Goal: Task Accomplishment & Management: Manage account settings

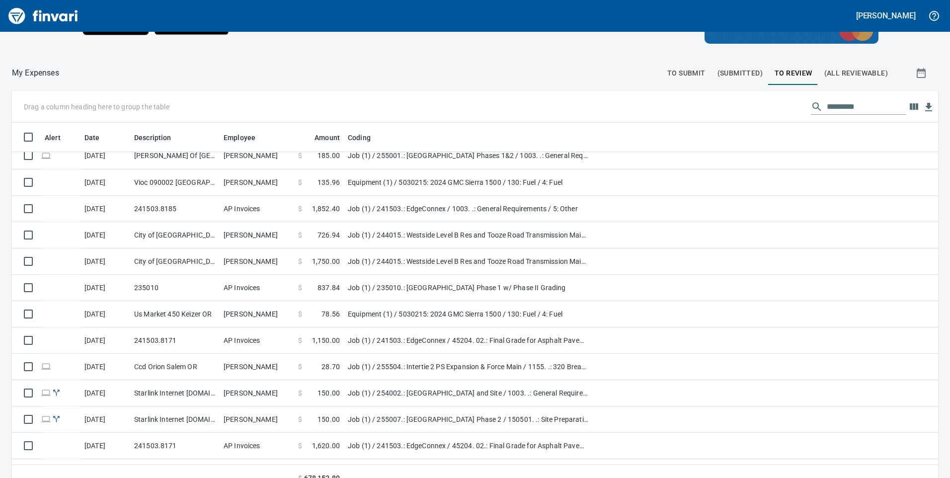
scroll to position [1426, 0]
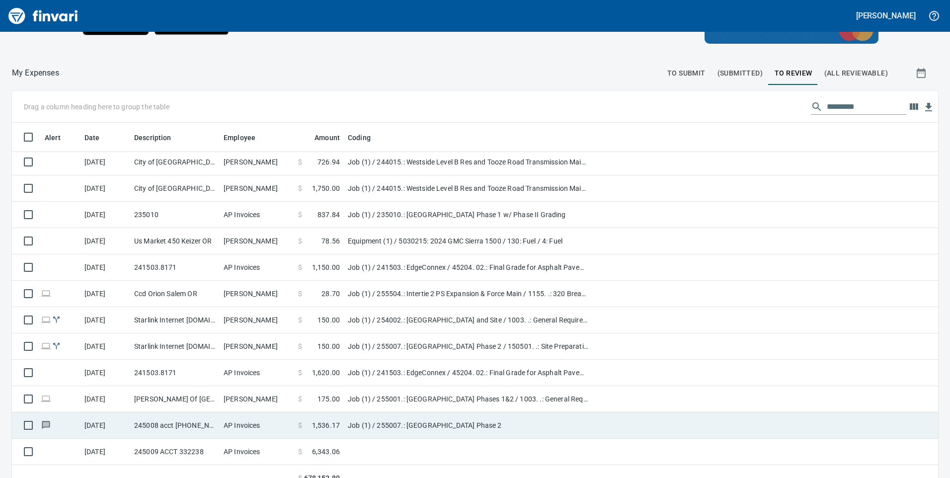
click at [281, 428] on td "AP Invoices" at bounding box center [257, 425] width 75 height 26
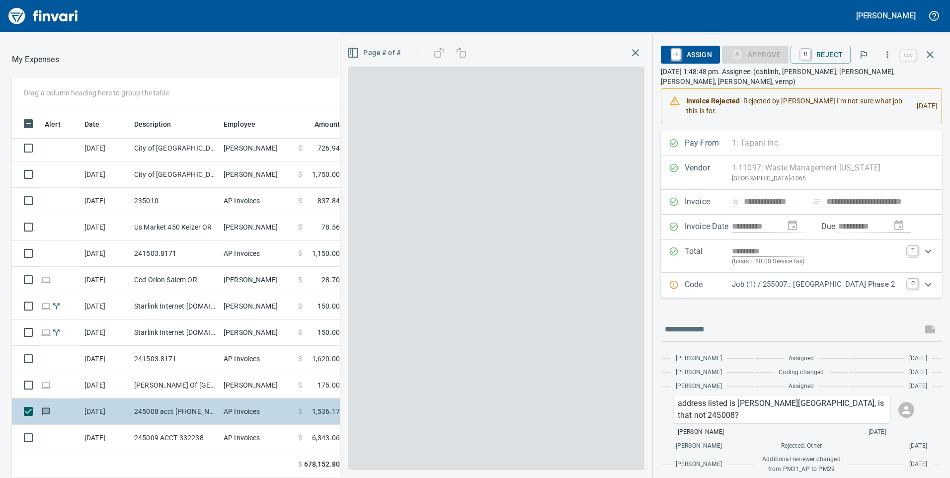
scroll to position [361, 655]
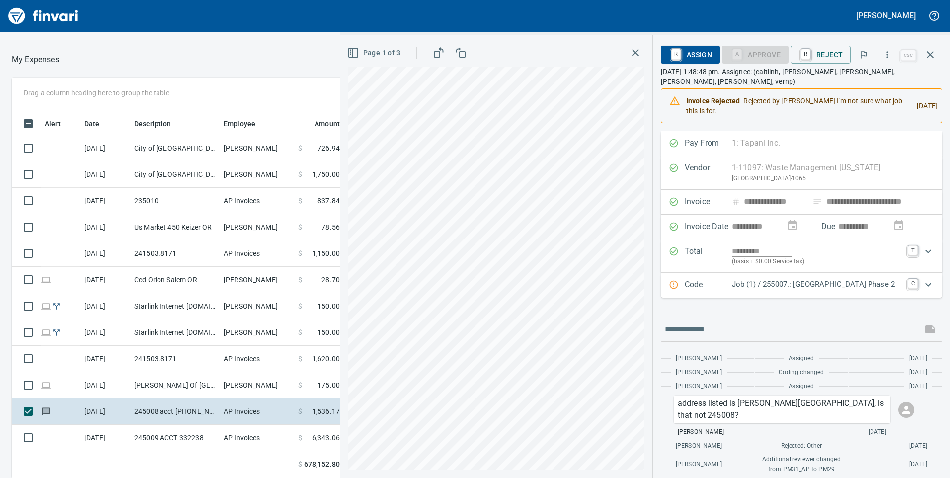
click at [761, 288] on p "Job (1) / 255007.: [GEOGRAPHIC_DATA] Phase 2" at bounding box center [817, 284] width 170 height 11
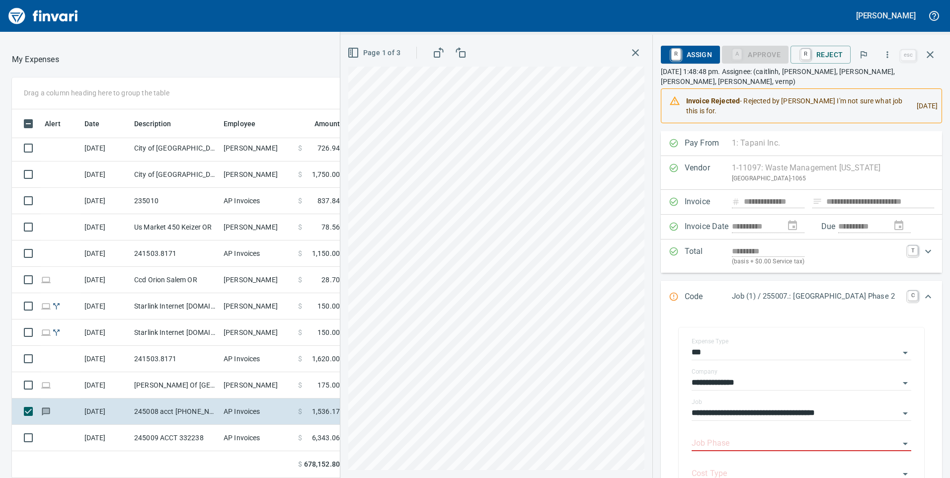
click at [698, 437] on input "Job Phase" at bounding box center [796, 444] width 208 height 14
click at [901, 438] on icon "Open" at bounding box center [905, 444] width 12 height 12
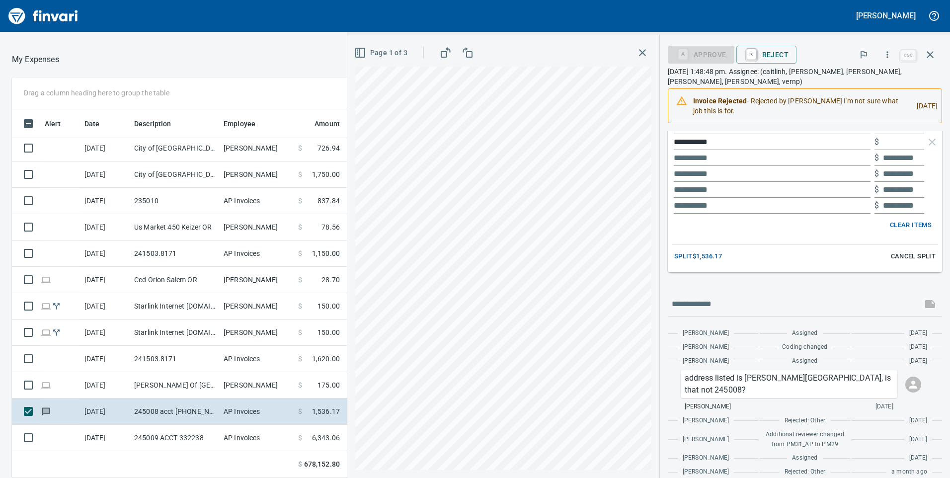
scroll to position [452, 0]
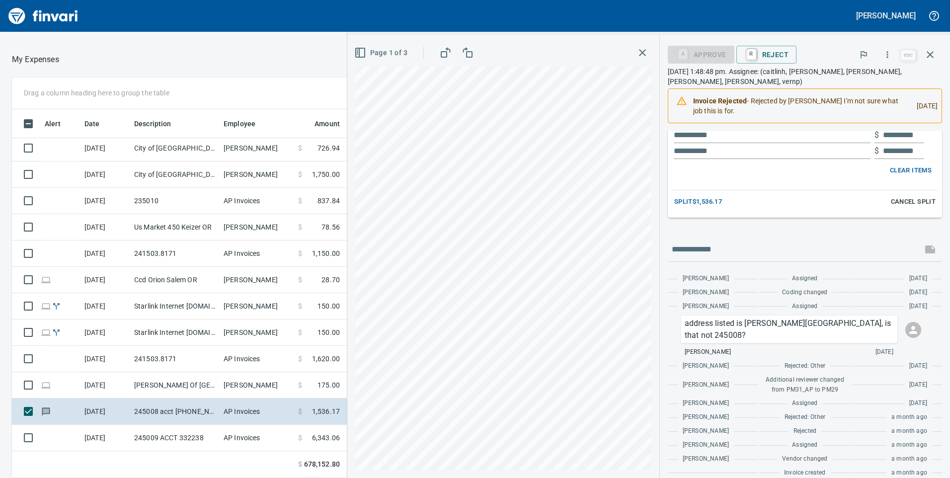
drag, startPoint x: 904, startPoint y: 201, endPoint x: 819, endPoint y: 310, distance: 137.8
click at [904, 201] on span "Cancel Split" at bounding box center [913, 201] width 45 height 11
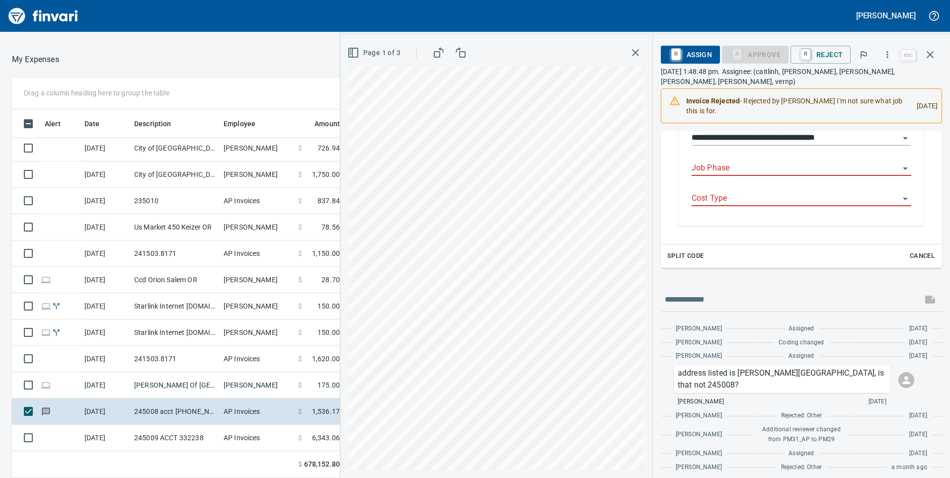
scroll to position [226, 0]
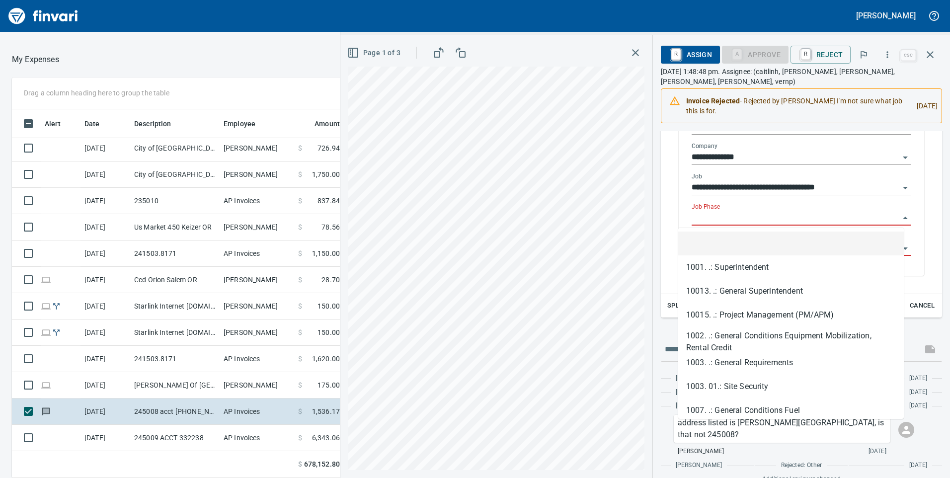
click at [704, 221] on input "Job Phase" at bounding box center [796, 218] width 208 height 14
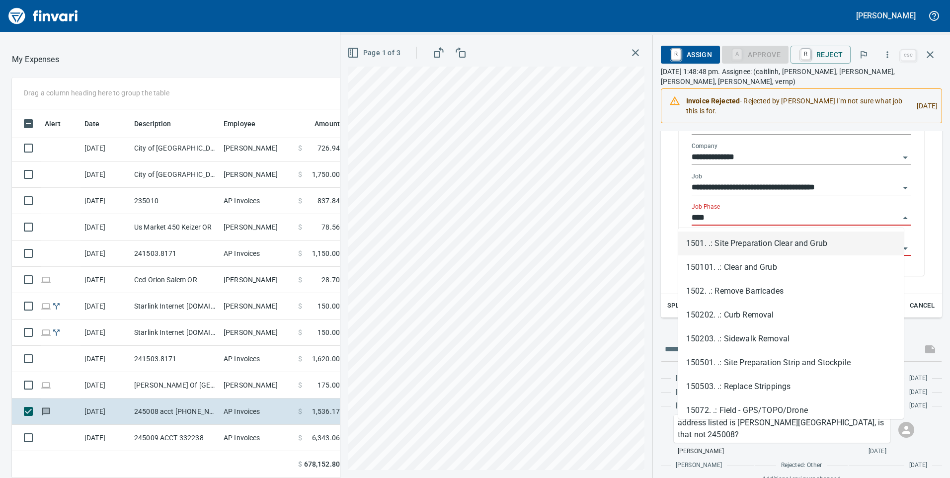
scroll to position [361, 655]
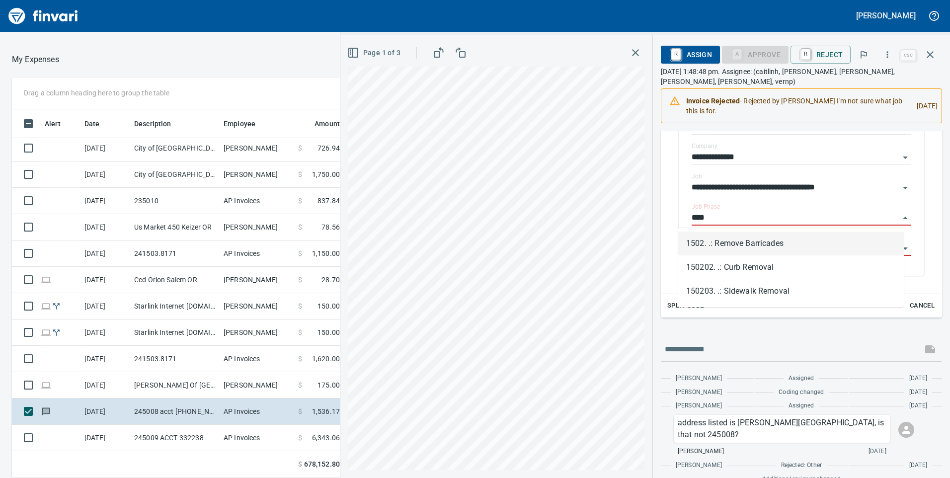
click at [707, 244] on li "1502. .: Remove Barricades" at bounding box center [791, 244] width 226 height 24
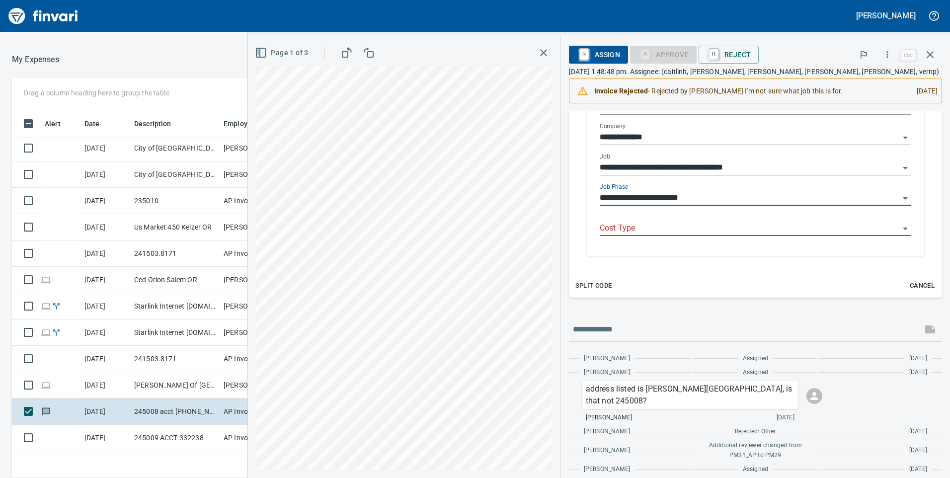
type input "**********"
click at [696, 251] on div "**********" at bounding box center [755, 169] width 327 height 171
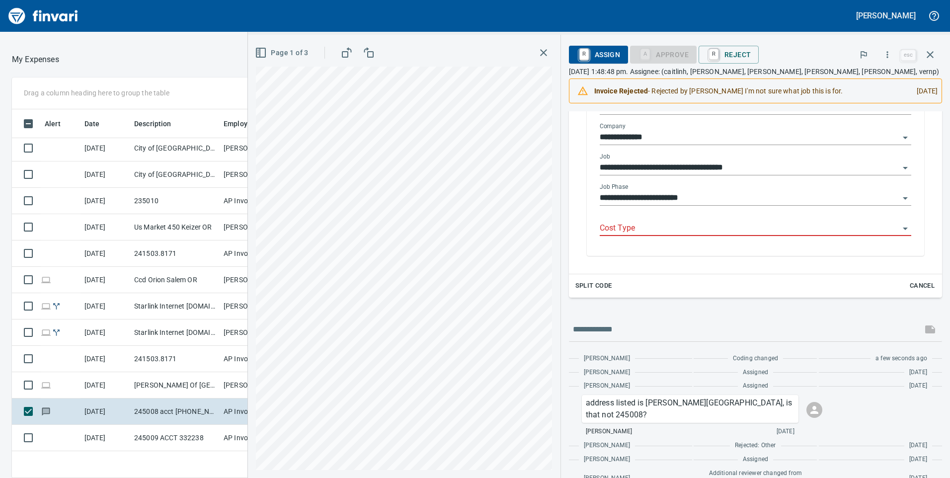
click at [600, 227] on input "Cost Type" at bounding box center [750, 229] width 300 height 14
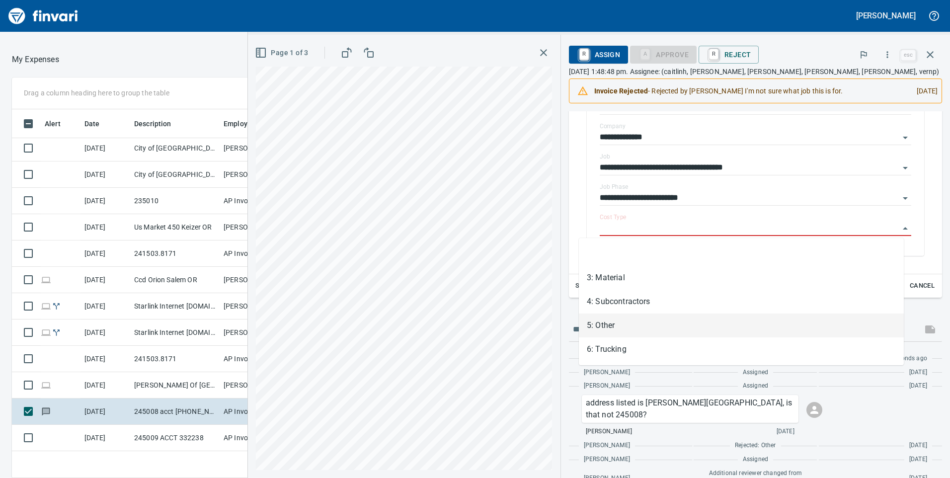
click at [595, 325] on li "5: Other" at bounding box center [741, 326] width 325 height 24
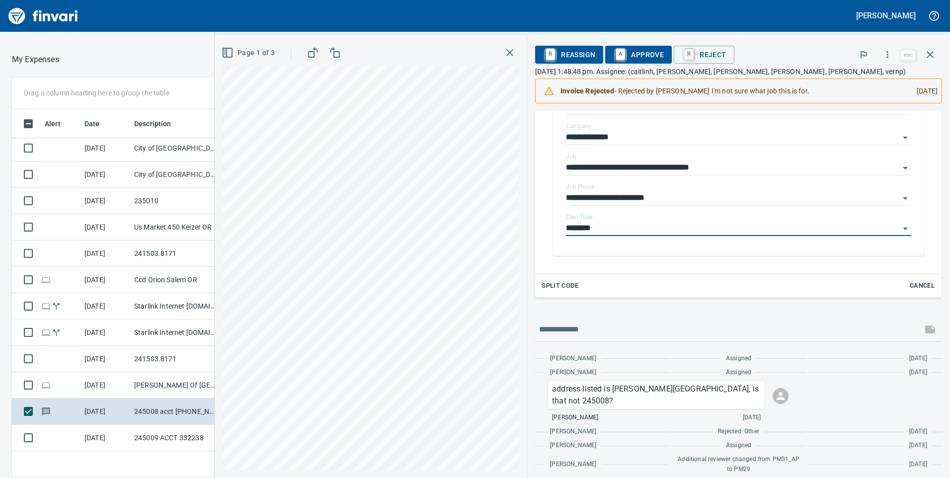
type input "********"
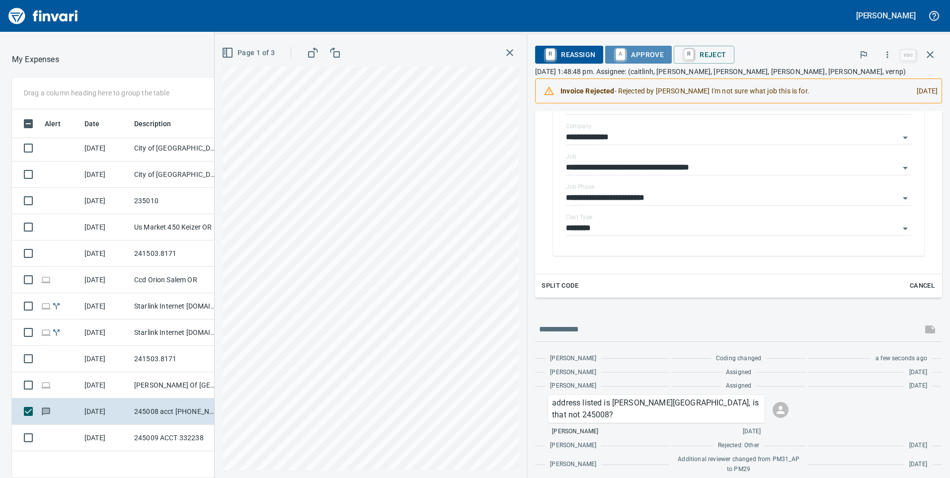
click at [622, 50] on span "A Approve" at bounding box center [638, 54] width 51 height 17
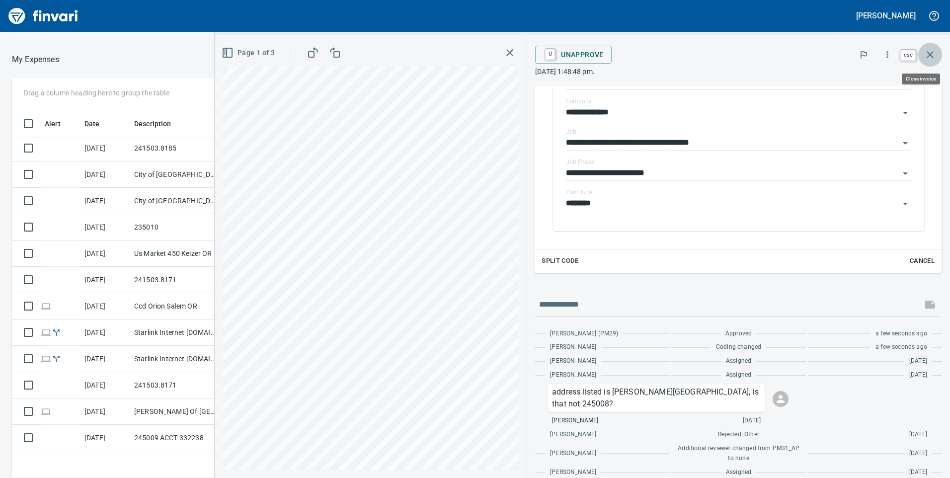
click at [935, 54] on icon "button" at bounding box center [930, 55] width 12 height 12
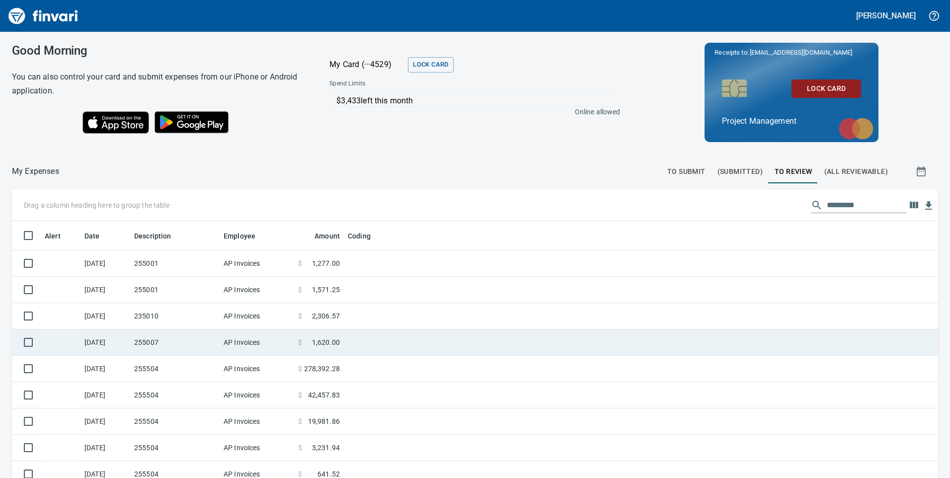
click at [197, 351] on td "255007" at bounding box center [174, 342] width 89 height 26
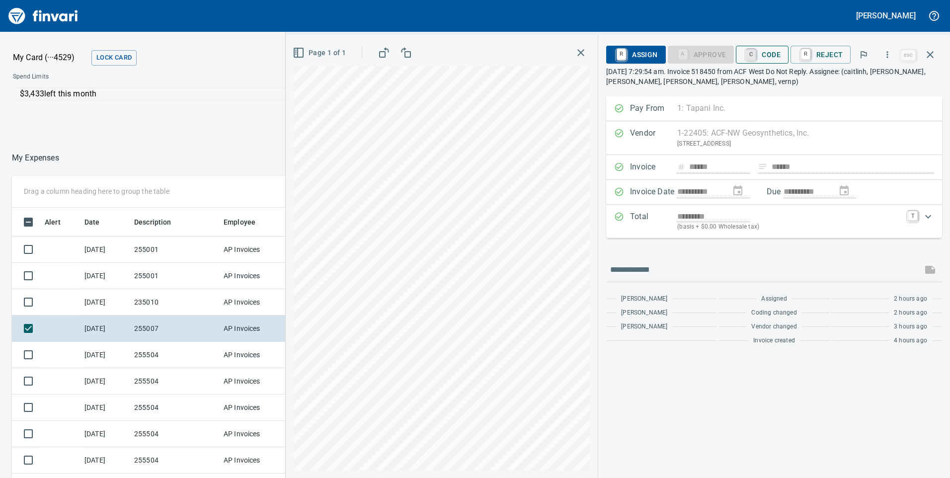
scroll to position [361, 655]
click at [756, 55] on link "C" at bounding box center [750, 54] width 9 height 11
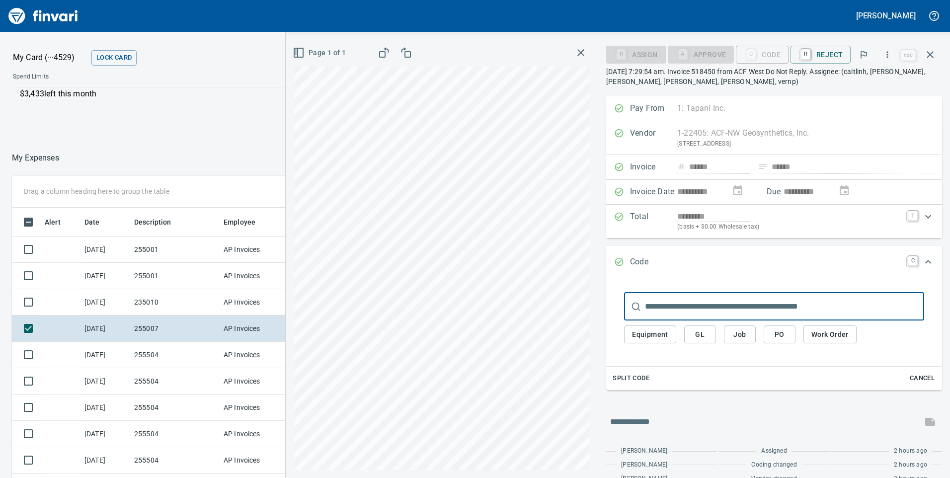
click at [718, 314] on input "text" at bounding box center [784, 307] width 279 height 28
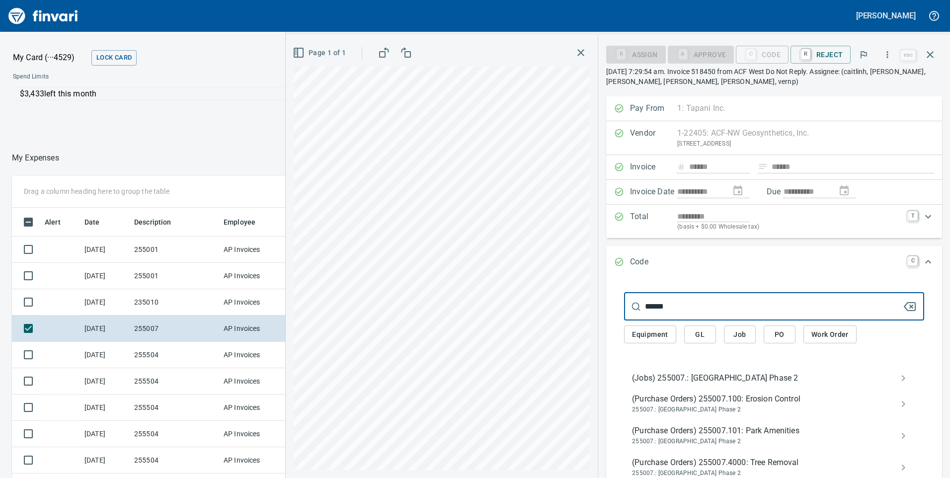
type input "******"
click at [677, 379] on span "(Jobs) 255007.: [GEOGRAPHIC_DATA] Phase 2" at bounding box center [766, 378] width 268 height 12
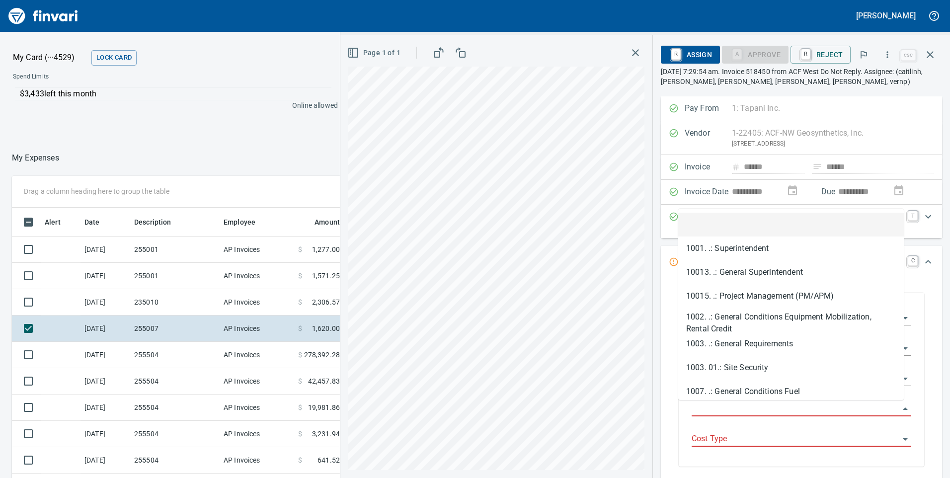
click at [710, 410] on input "Job Phase" at bounding box center [796, 409] width 208 height 14
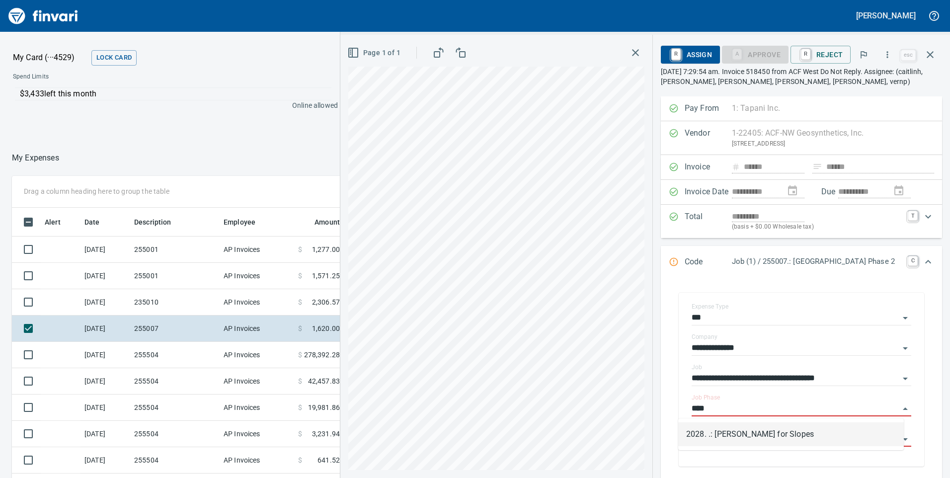
click at [720, 430] on li "2028. .: [PERSON_NAME] for Slopes" at bounding box center [791, 434] width 226 height 24
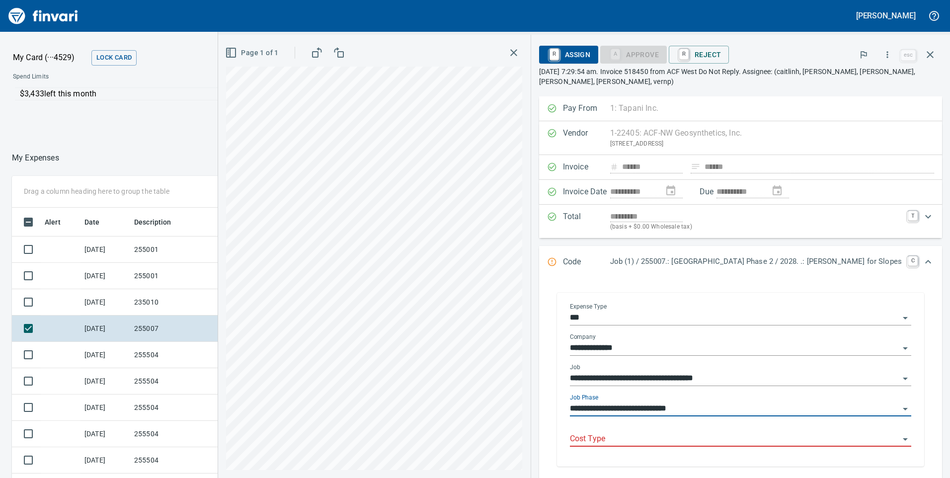
type input "**********"
click at [661, 441] on input "Cost Type" at bounding box center [734, 439] width 329 height 14
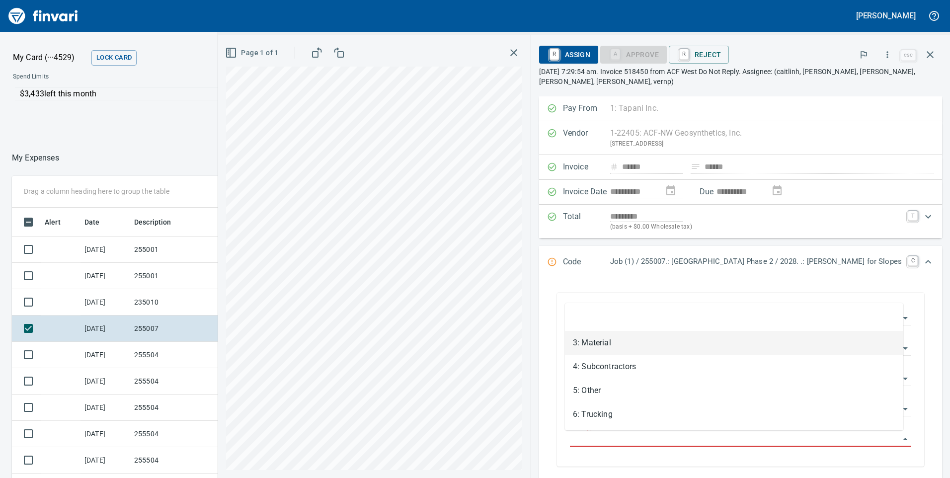
click at [622, 348] on li "3: Material" at bounding box center [734, 343] width 338 height 24
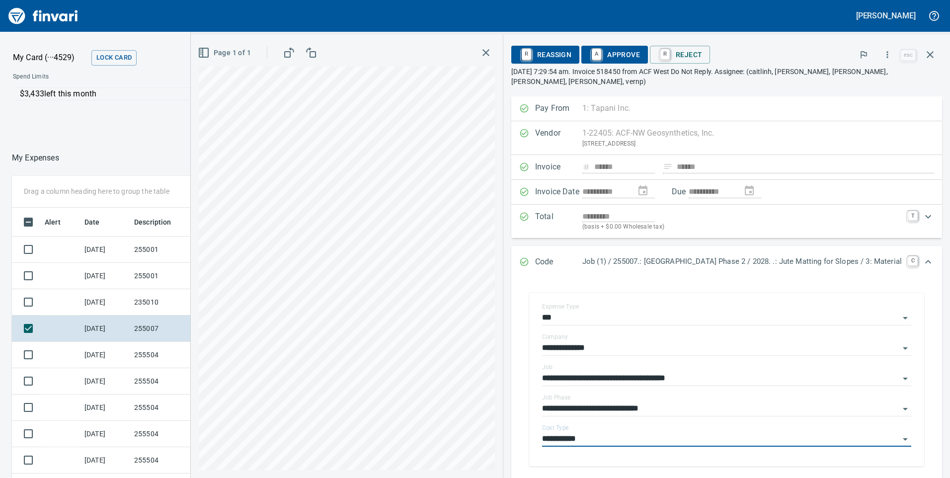
type input "**********"
click at [589, 53] on span "A Approve" at bounding box center [614, 54] width 51 height 17
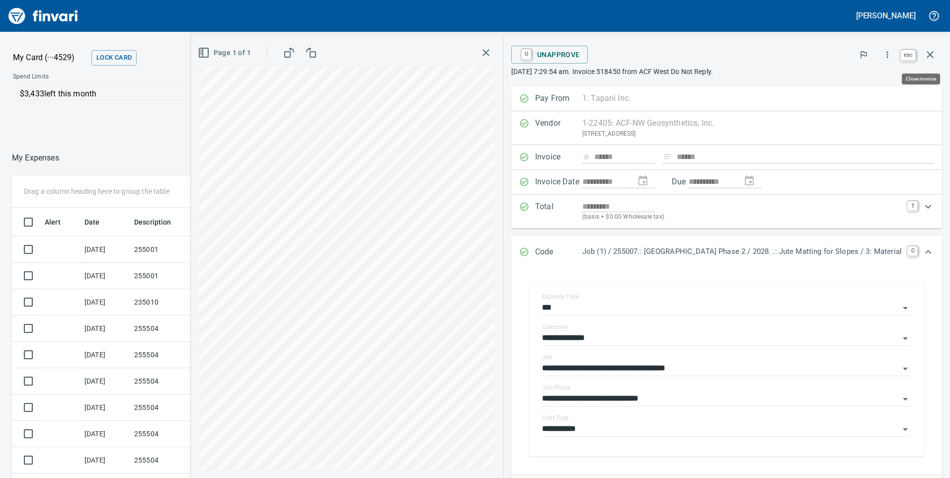
click at [930, 56] on icon "button" at bounding box center [930, 54] width 7 height 7
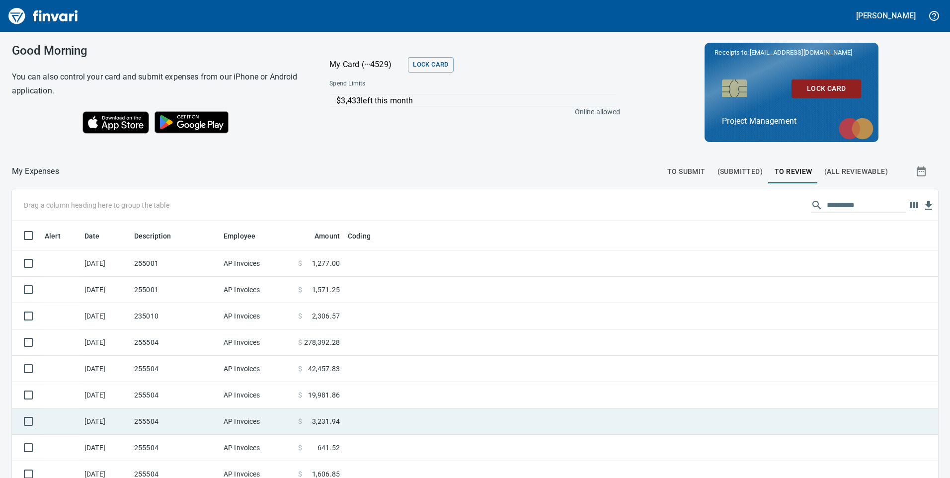
scroll to position [99, 0]
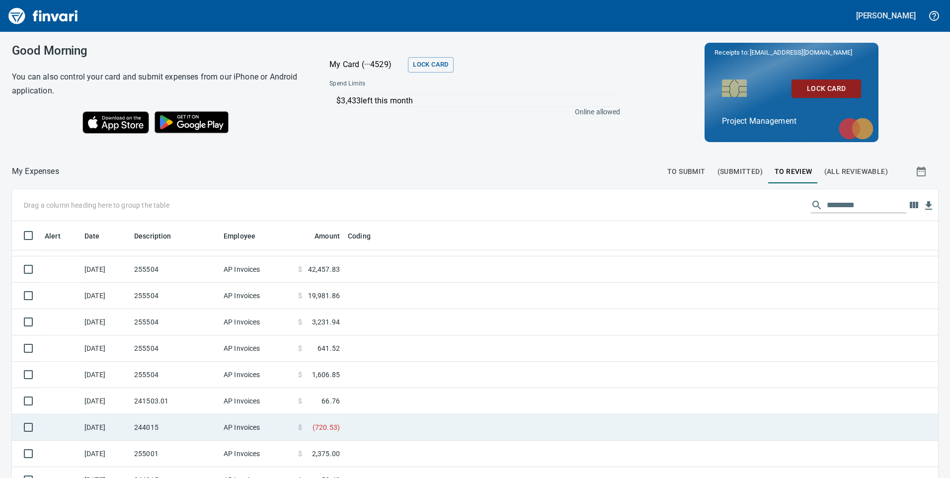
click at [290, 430] on td "AP Invoices" at bounding box center [257, 427] width 75 height 26
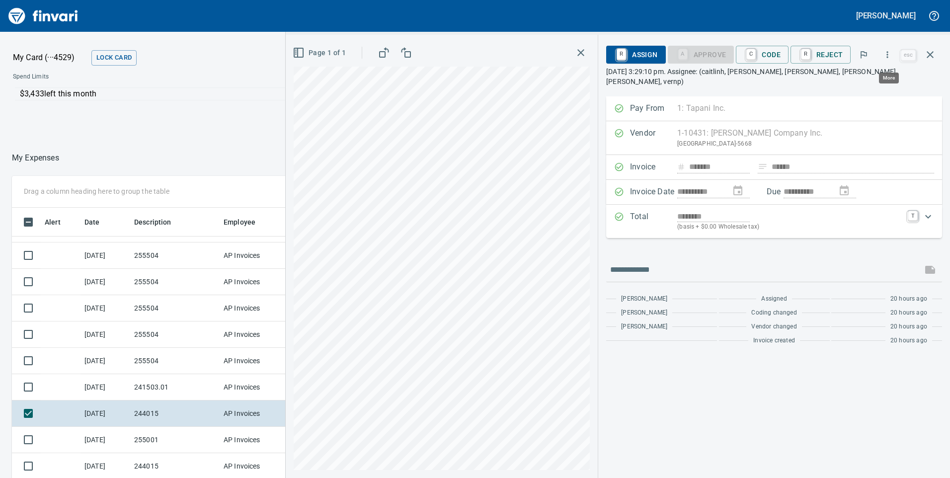
scroll to position [361, 655]
click at [888, 54] on icon "button" at bounding box center [888, 55] width 10 height 10
click at [834, 81] on icon at bounding box center [828, 84] width 12 height 12
click at [773, 55] on span "C Code" at bounding box center [762, 54] width 37 height 17
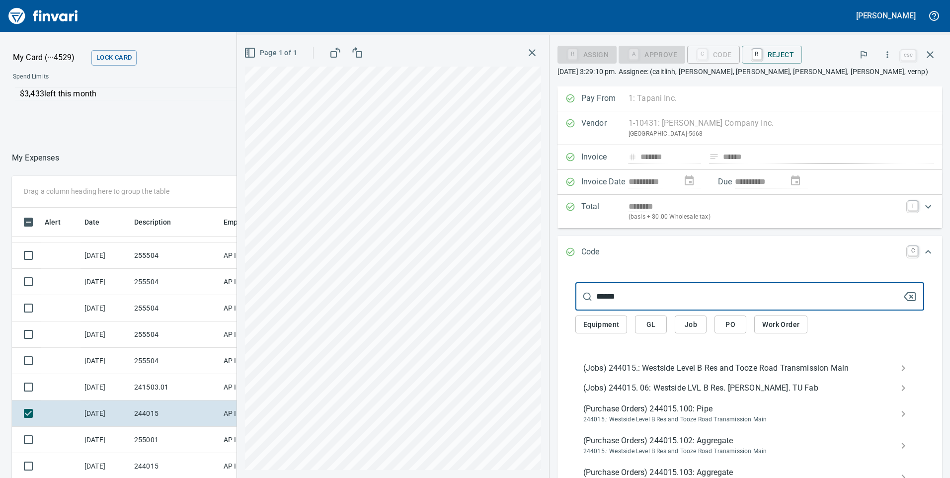
type input "******"
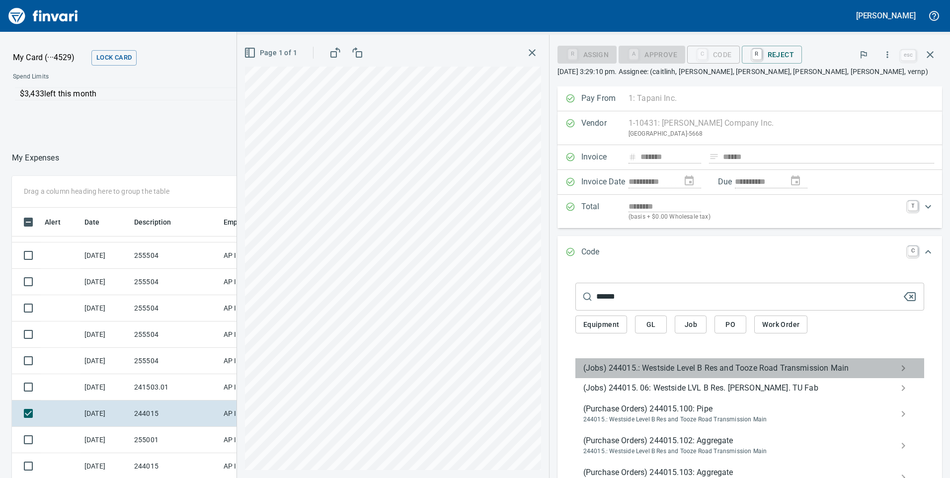
click at [645, 366] on span "(Jobs) 244015.: Westside Level B Res and Tooze Road Transmission Main" at bounding box center [741, 368] width 317 height 12
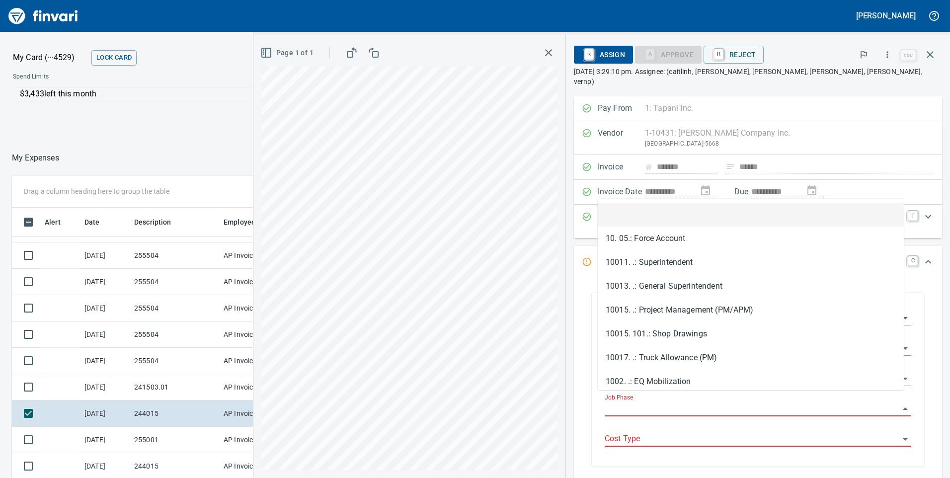
click at [637, 402] on input "Job Phase" at bounding box center [752, 409] width 295 height 14
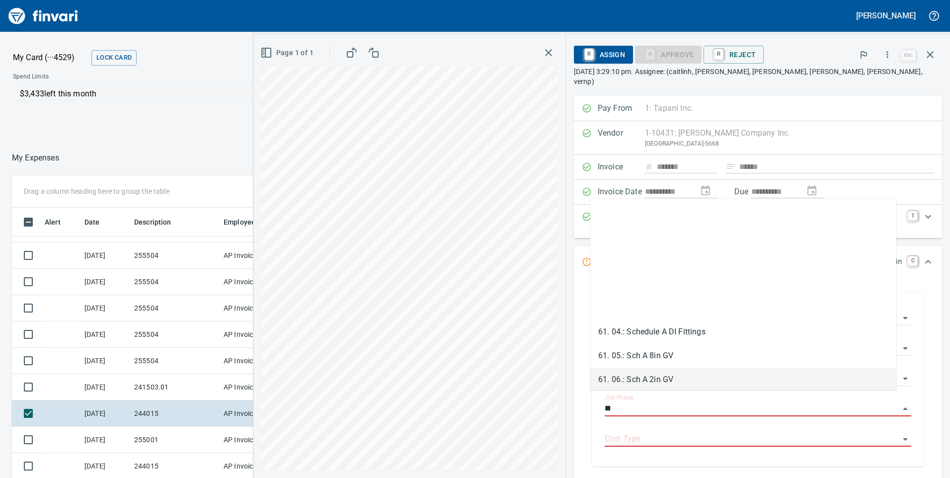
scroll to position [199, 0]
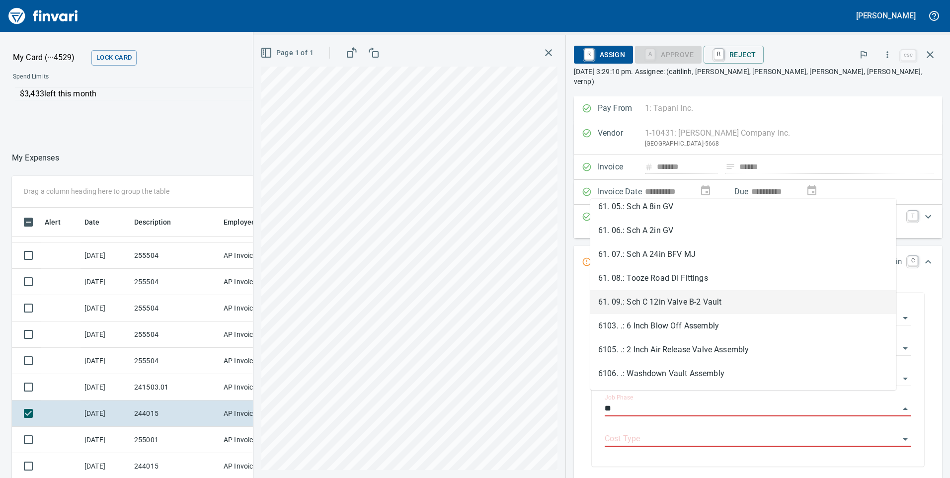
click at [628, 302] on li "61. 09.: Sch C 12in Valve B-2 Vault" at bounding box center [743, 302] width 306 height 24
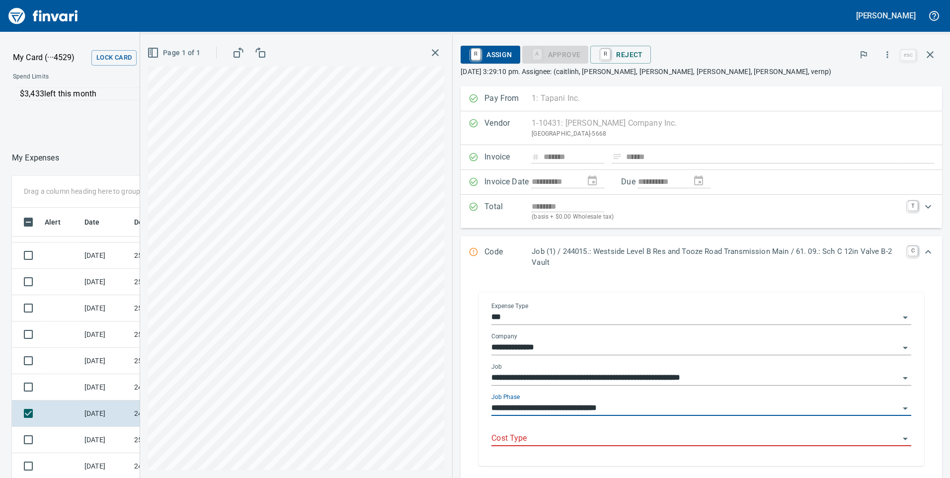
type input "**********"
click at [619, 440] on input "Cost Type" at bounding box center [695, 439] width 408 height 14
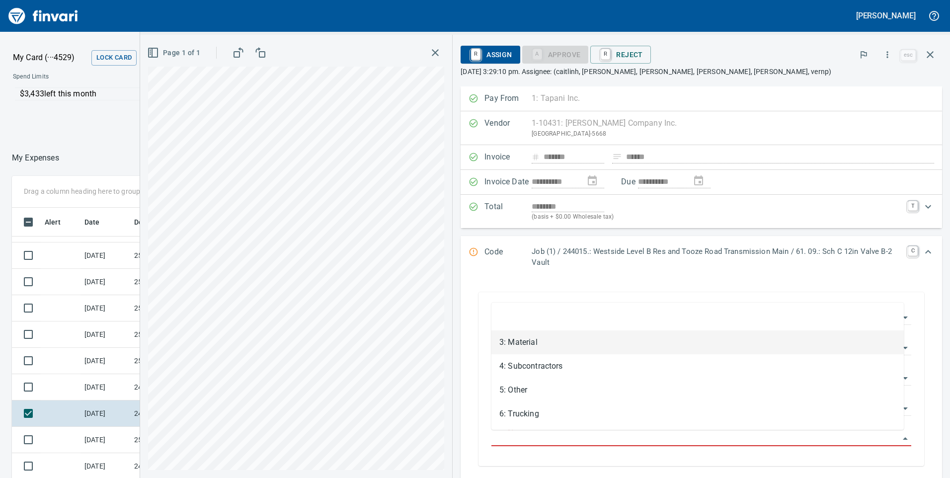
click at [546, 350] on li "3: Material" at bounding box center [697, 342] width 412 height 24
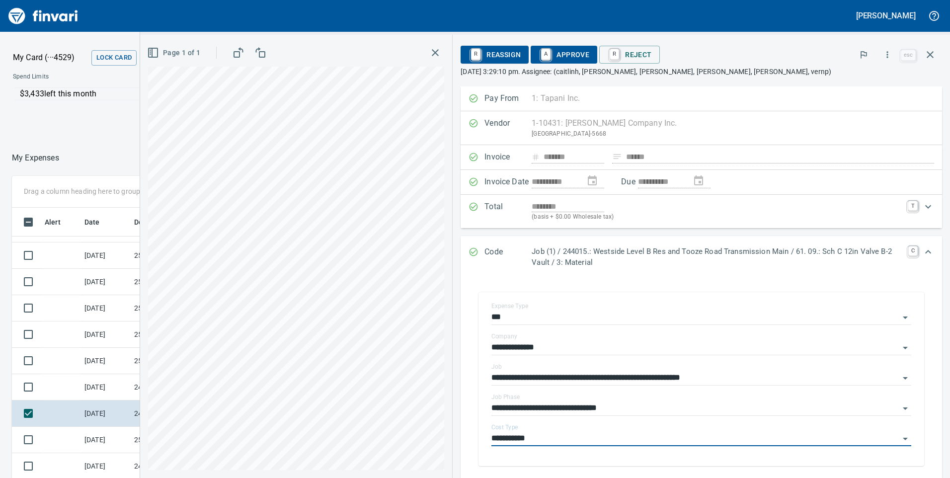
type input "**********"
click at [564, 55] on span "A Approve" at bounding box center [564, 54] width 51 height 17
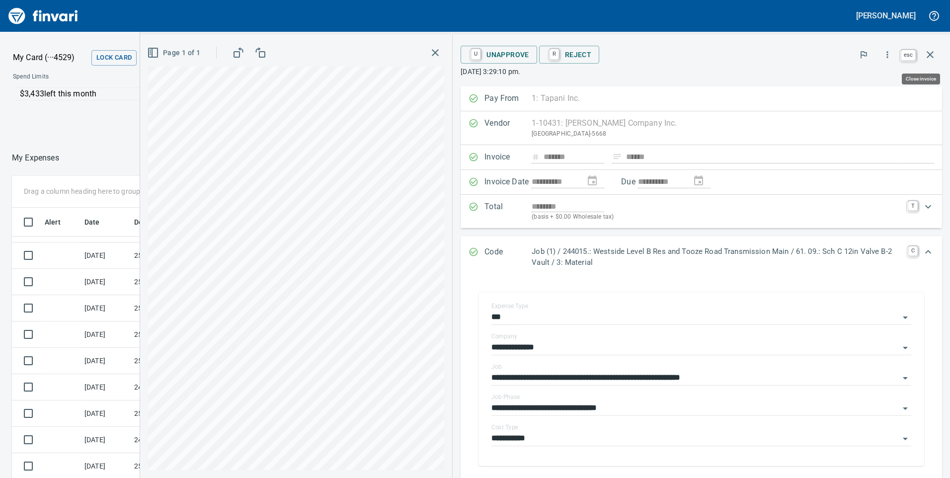
click at [929, 56] on icon "button" at bounding box center [930, 54] width 7 height 7
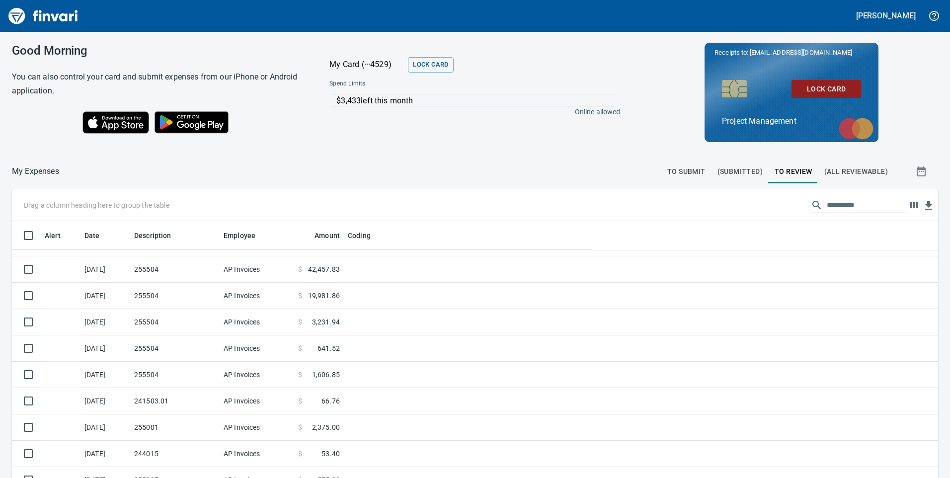
scroll to position [361, 899]
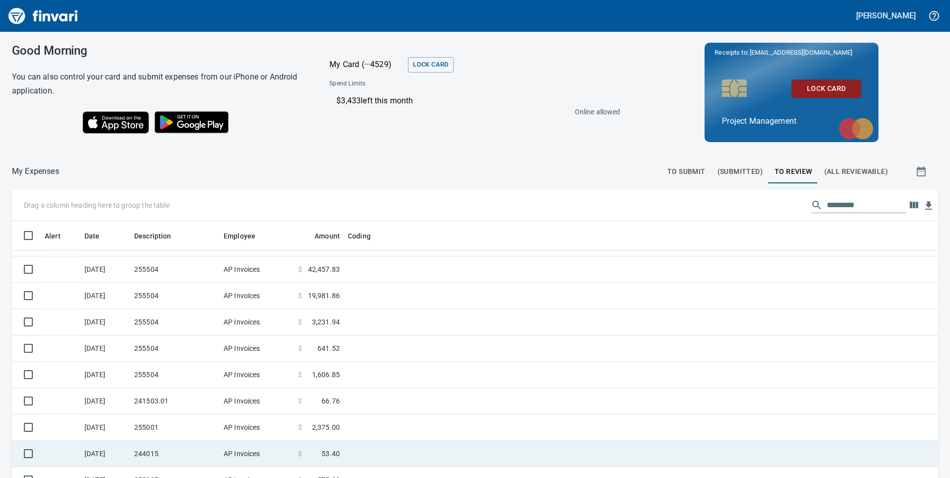
click at [212, 454] on td "244015" at bounding box center [174, 454] width 89 height 26
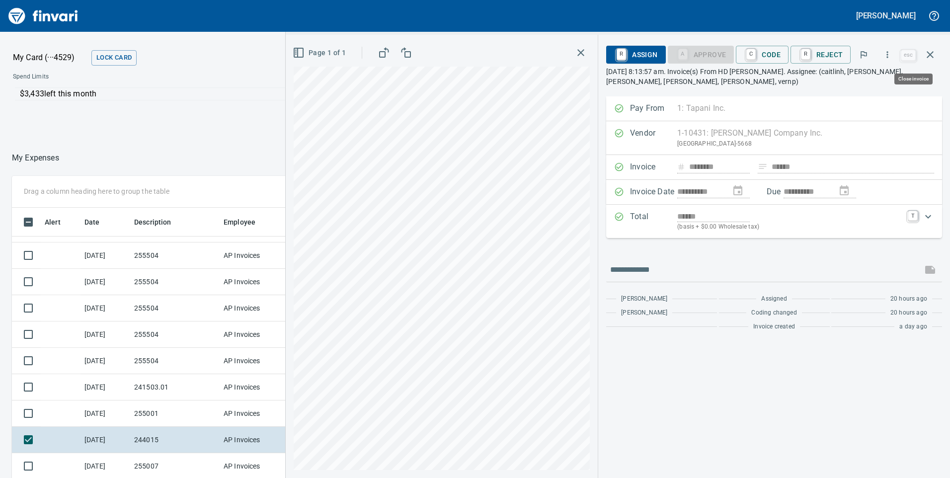
scroll to position [361, 655]
click at [889, 59] on icon "button" at bounding box center [888, 55] width 10 height 10
click at [873, 84] on span "Download" at bounding box center [885, 84] width 95 height 12
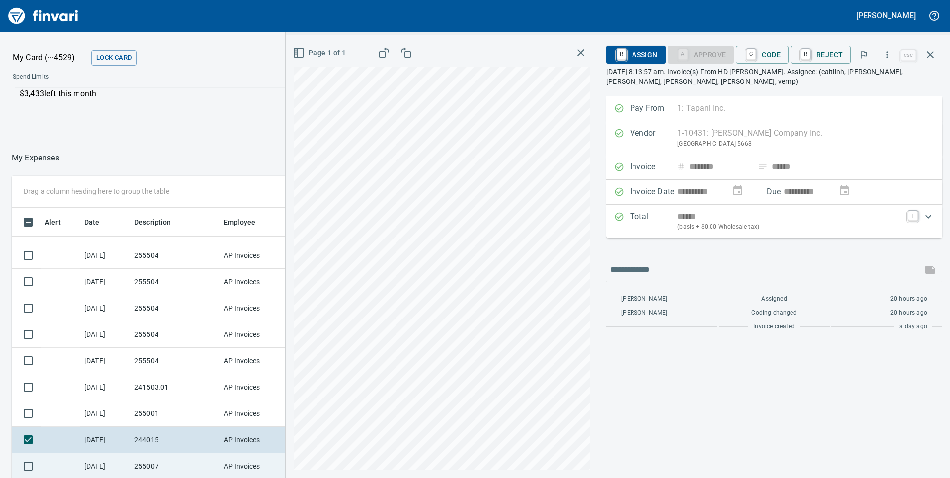
click at [175, 465] on td "255007" at bounding box center [174, 466] width 89 height 26
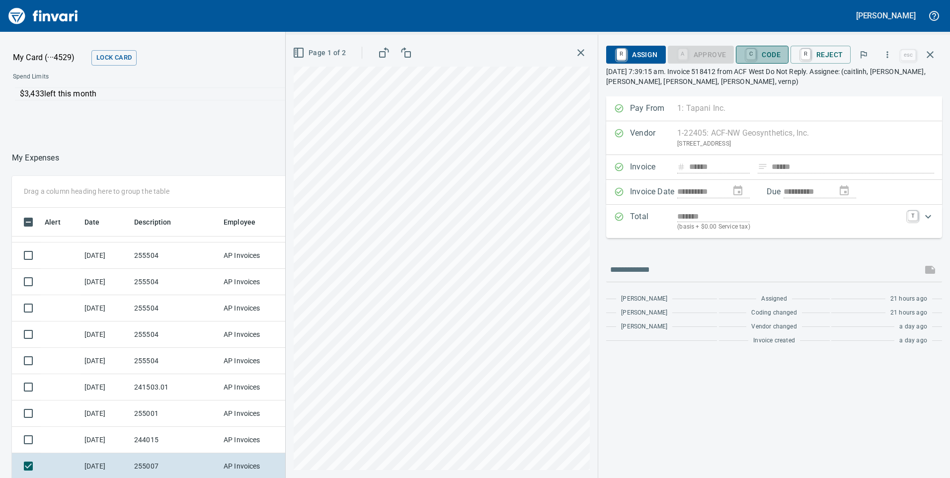
click at [764, 49] on span "C Code" at bounding box center [762, 54] width 37 height 17
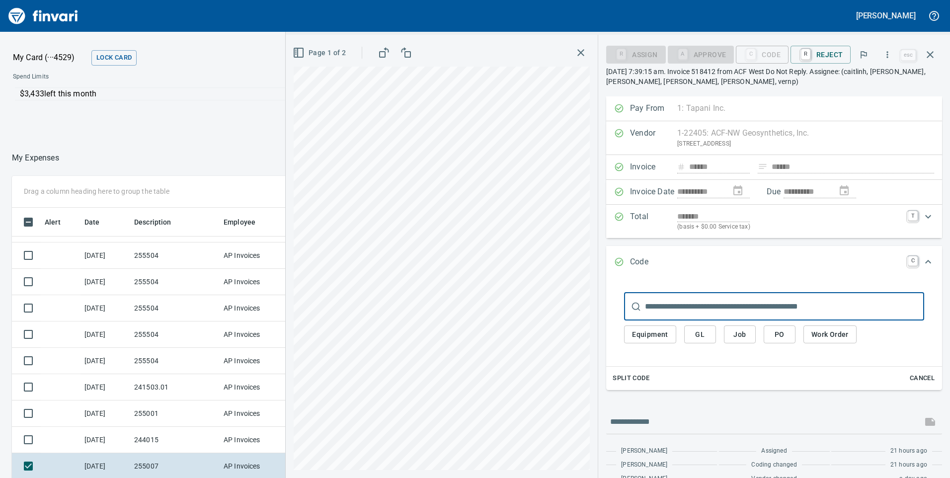
click at [711, 309] on input "text" at bounding box center [784, 307] width 279 height 28
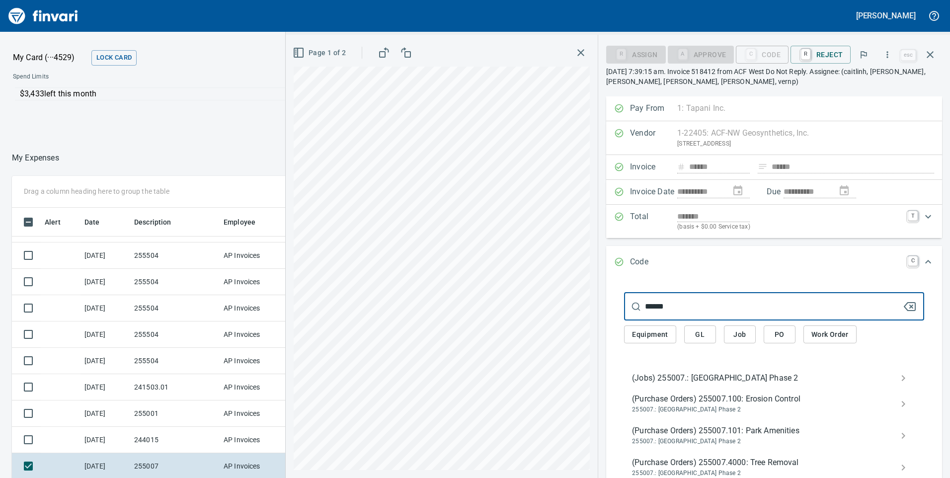
type input "******"
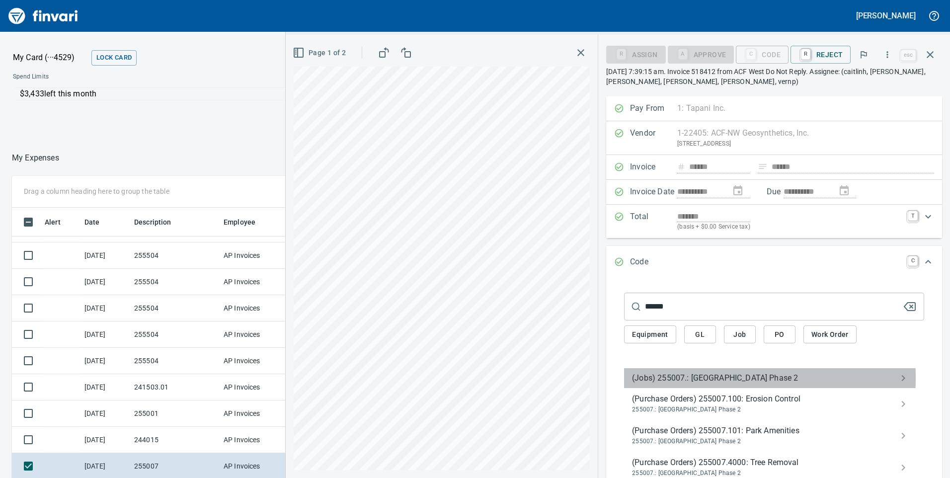
click at [669, 378] on span "(Jobs) 255007.: [GEOGRAPHIC_DATA] Phase 2" at bounding box center [766, 378] width 268 height 12
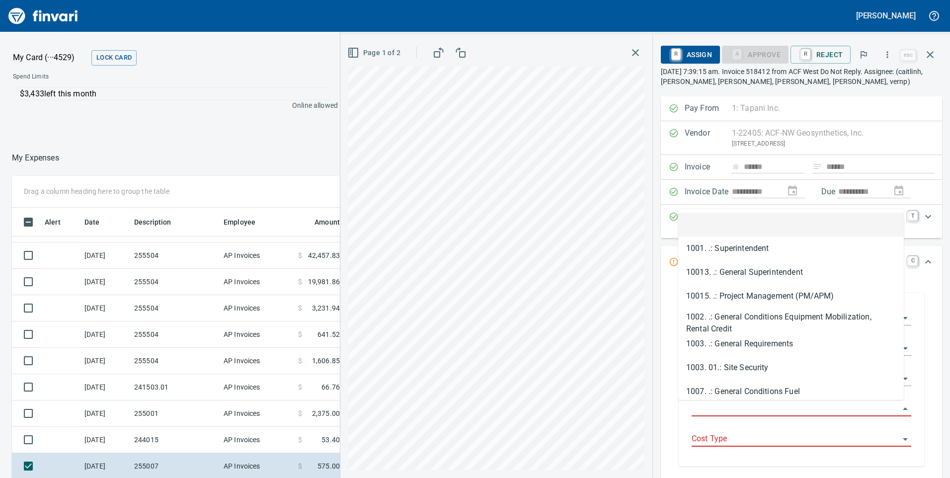
click at [706, 409] on input "Job Phase" at bounding box center [796, 409] width 208 height 14
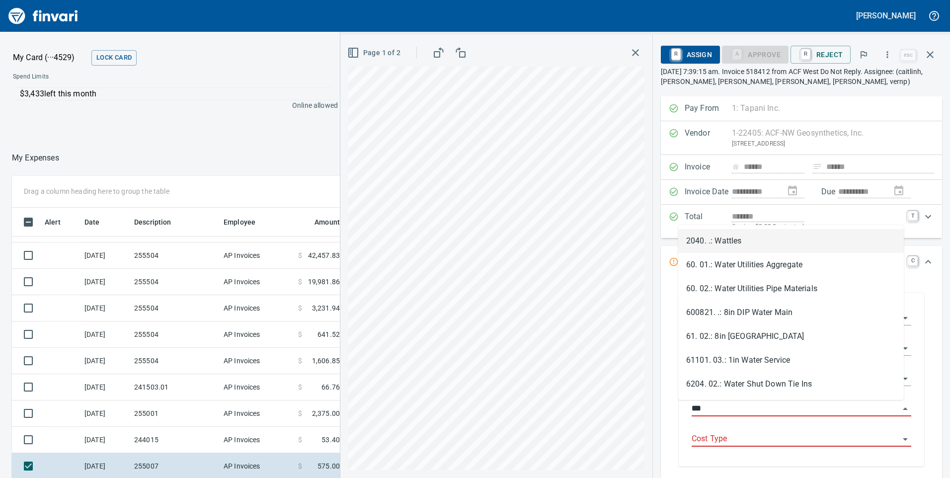
scroll to position [361, 655]
click at [730, 237] on li "2040. .: Wattles" at bounding box center [791, 241] width 226 height 24
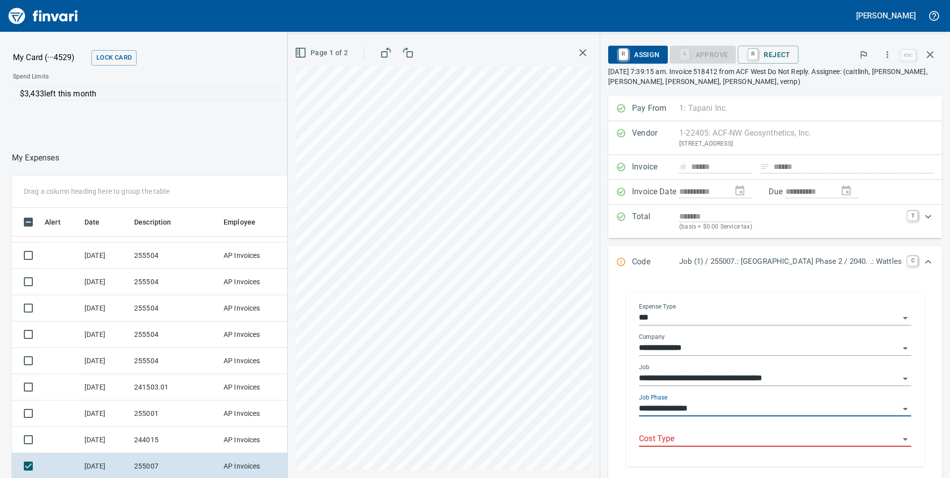
type input "**********"
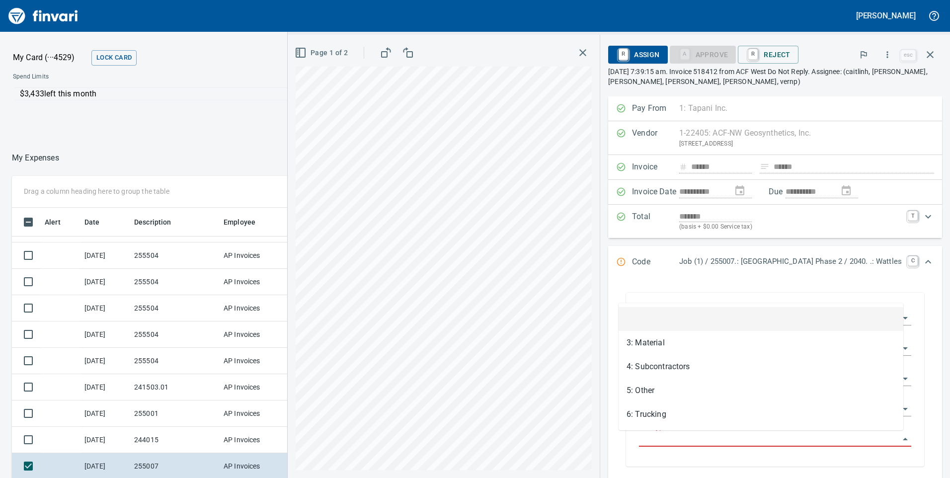
click at [687, 440] on input "Cost Type" at bounding box center [769, 439] width 260 height 14
click at [653, 350] on li "3: Material" at bounding box center [761, 343] width 285 height 24
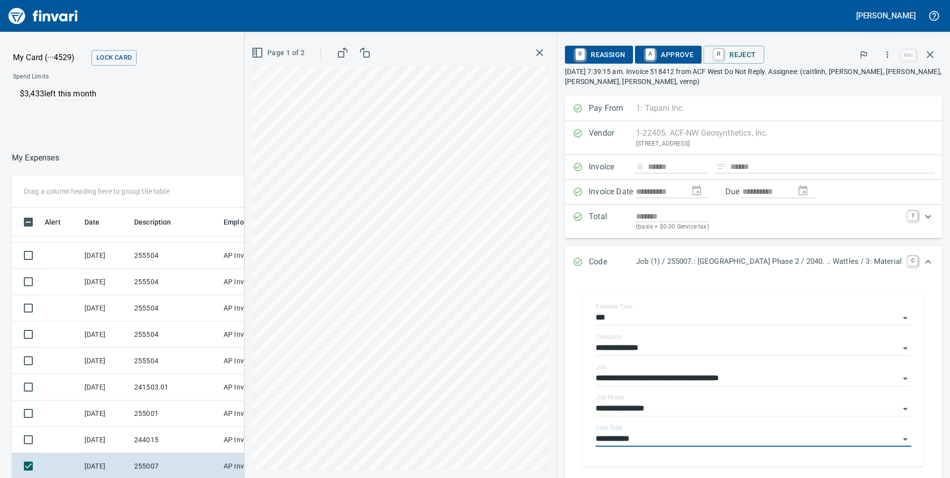
type input "**********"
click at [660, 57] on span "A Approve" at bounding box center [668, 54] width 51 height 17
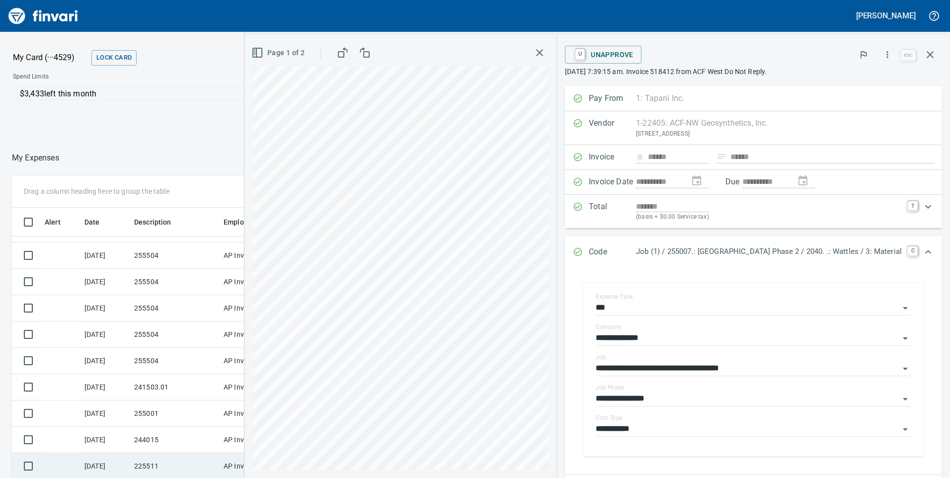
click at [178, 463] on td "225511" at bounding box center [174, 466] width 89 height 26
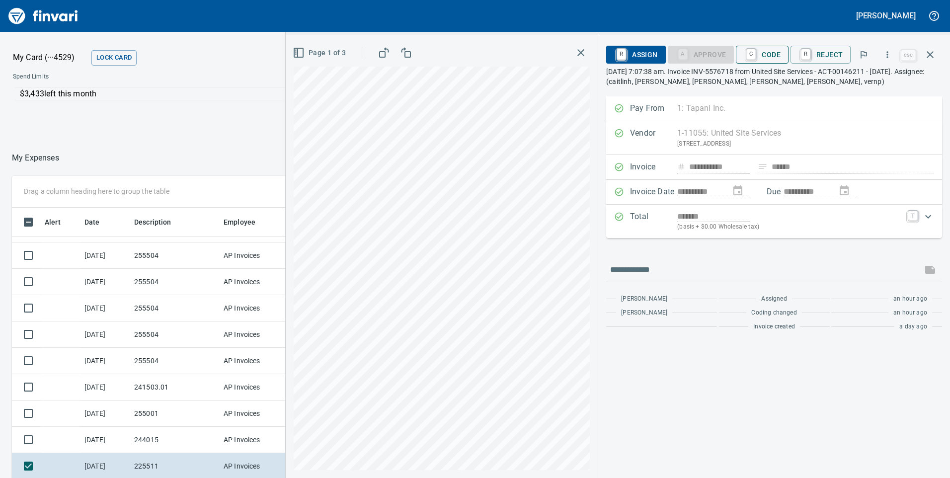
click at [779, 53] on span "C Code" at bounding box center [762, 54] width 37 height 17
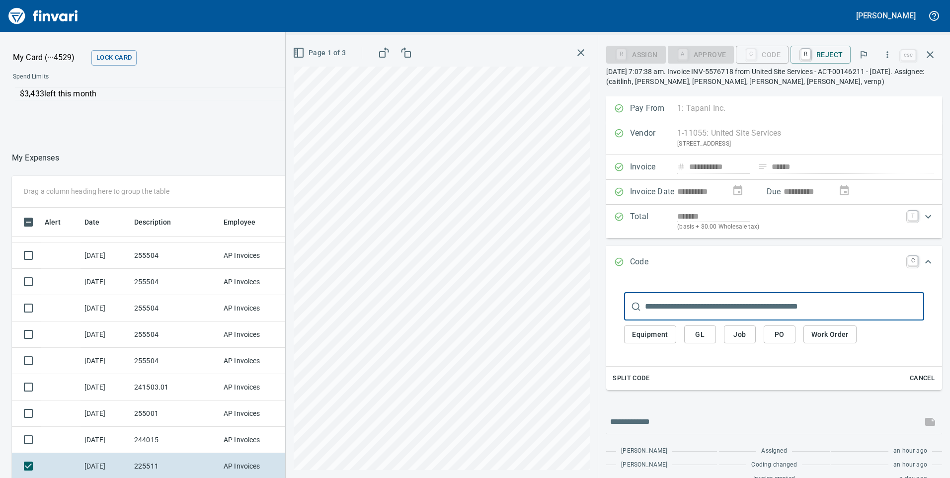
scroll to position [361, 655]
click at [691, 305] on input "text" at bounding box center [784, 307] width 279 height 28
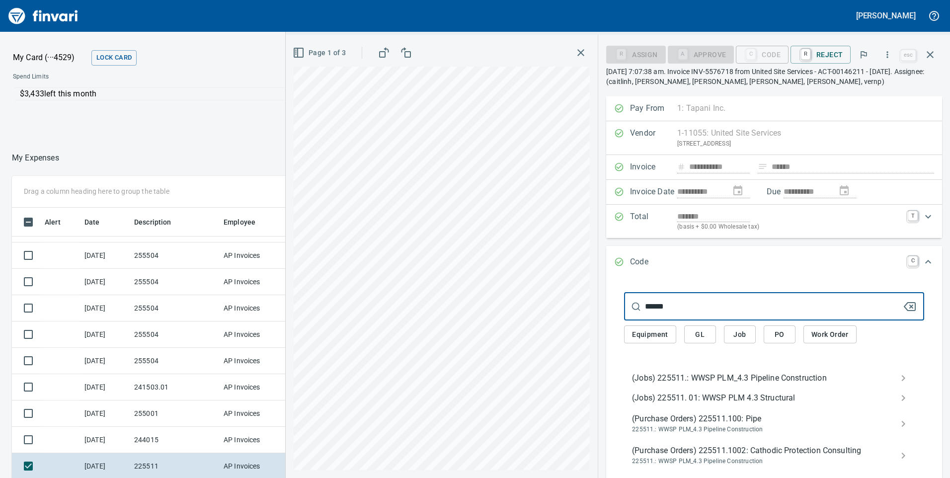
type input "******"
click at [682, 382] on span "(Jobs) 225511.: WWSP PLM_4.3 Pipeline Construction" at bounding box center [766, 378] width 268 height 12
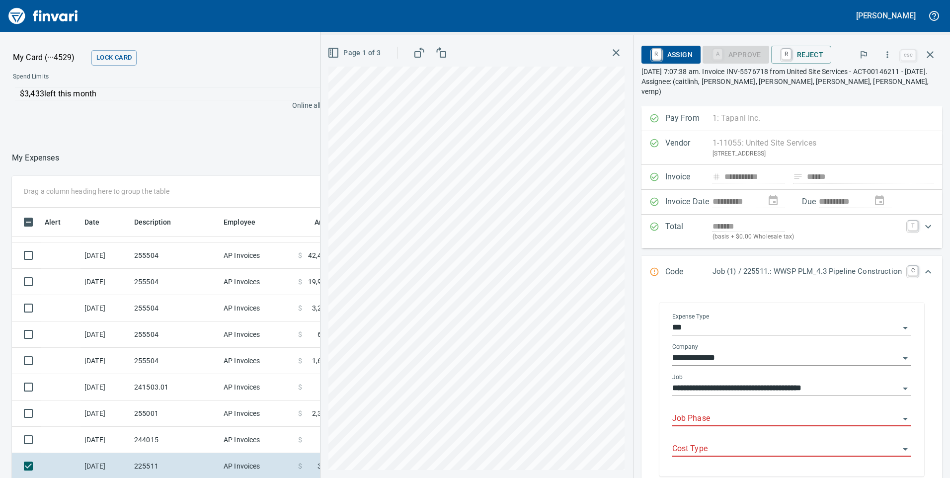
scroll to position [99, 0]
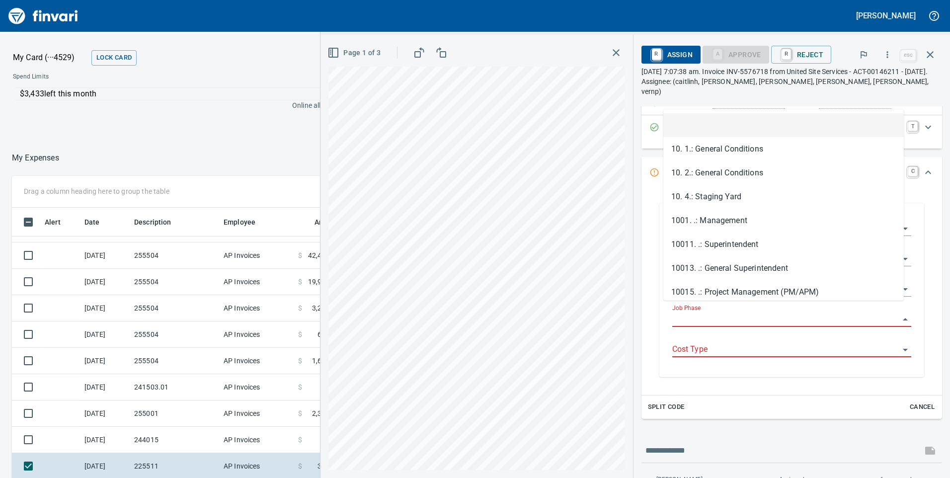
click at [680, 313] on input "Job Phase" at bounding box center [785, 320] width 227 height 14
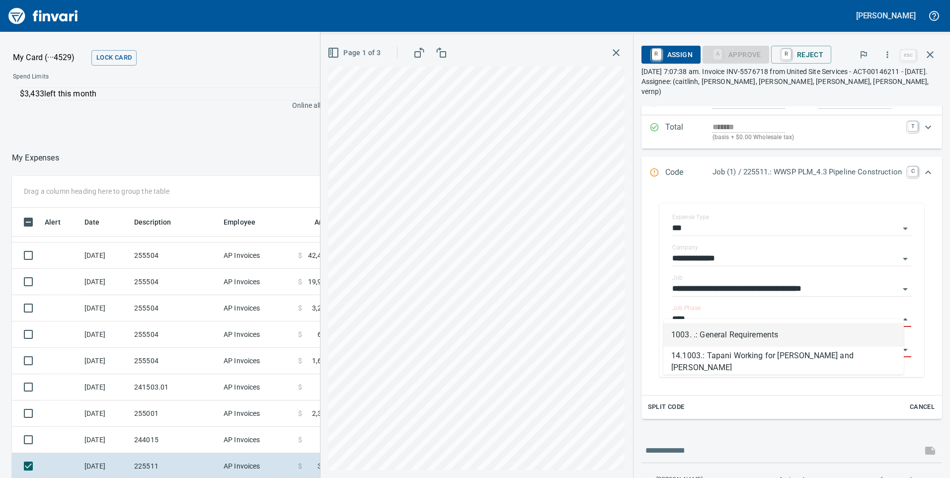
click at [693, 332] on li "1003. .: General Requirements" at bounding box center [783, 335] width 241 height 24
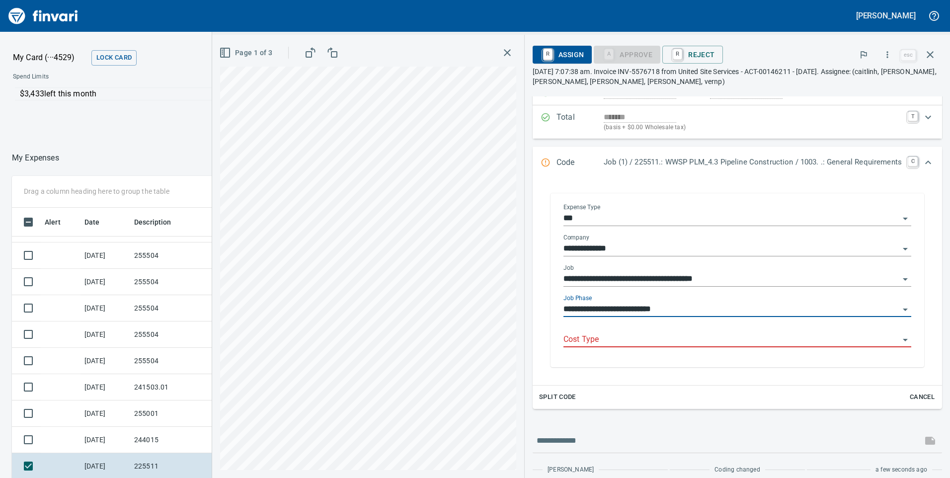
type input "**********"
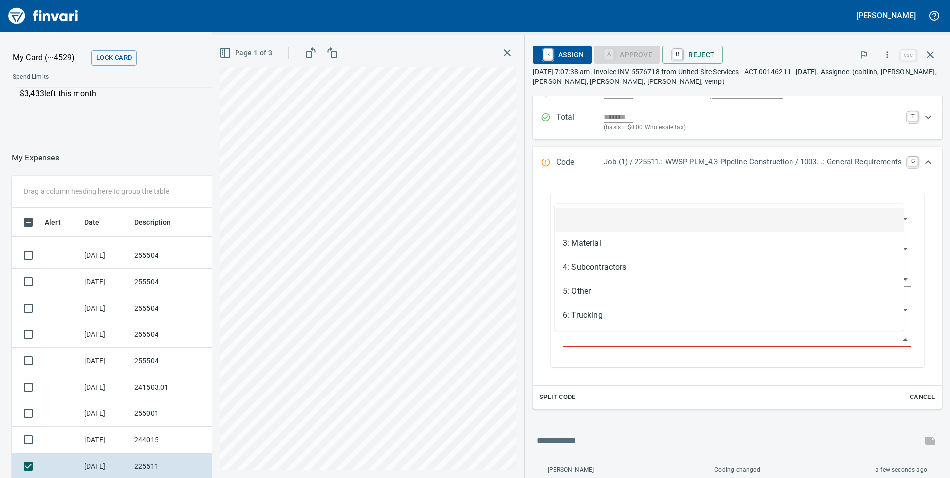
click at [605, 333] on input "Cost Type" at bounding box center [732, 340] width 336 height 14
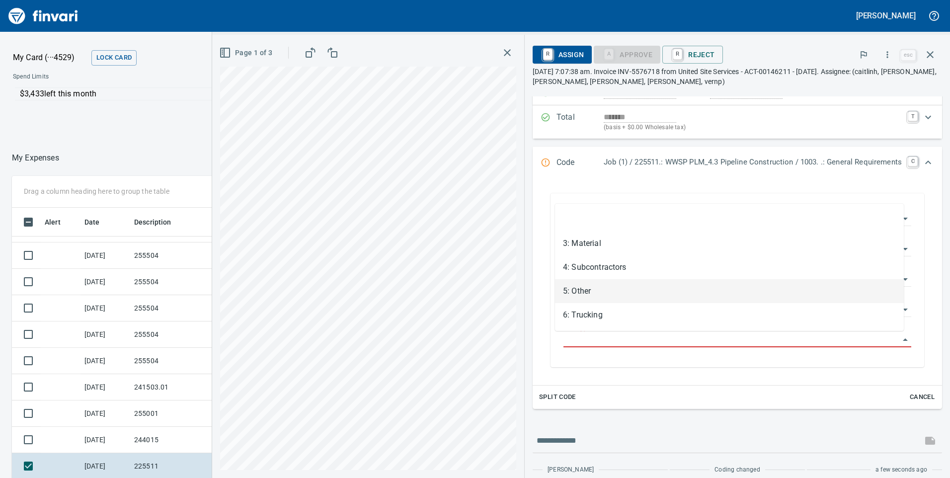
click at [581, 291] on li "5: Other" at bounding box center [729, 291] width 349 height 24
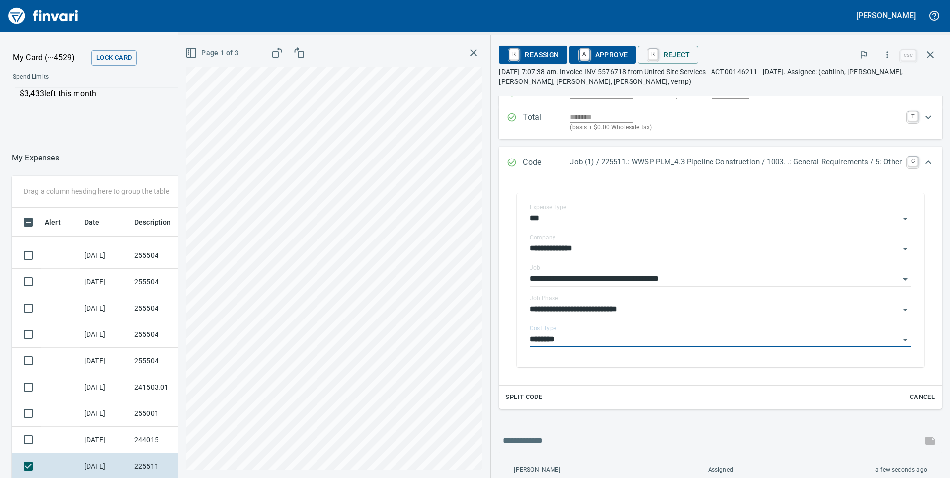
type input "********"
click at [609, 58] on span "A Approve" at bounding box center [602, 54] width 51 height 17
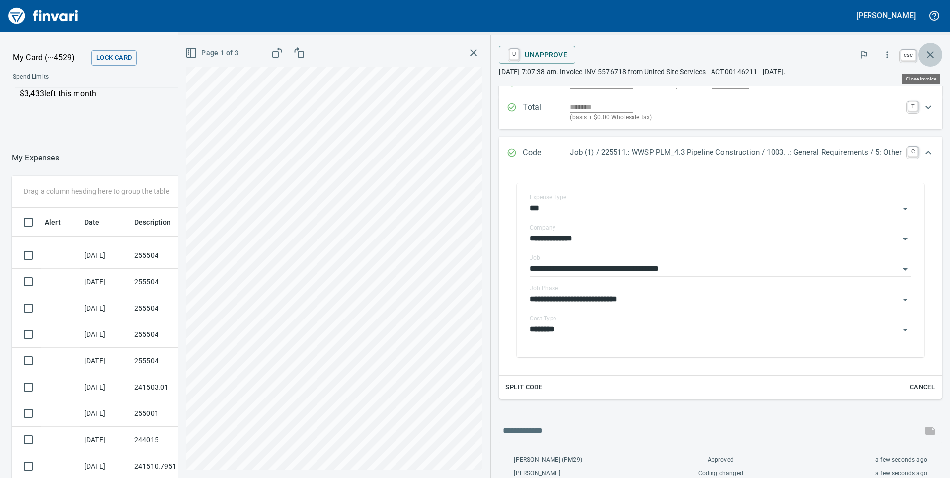
click at [933, 55] on icon "button" at bounding box center [930, 55] width 12 height 12
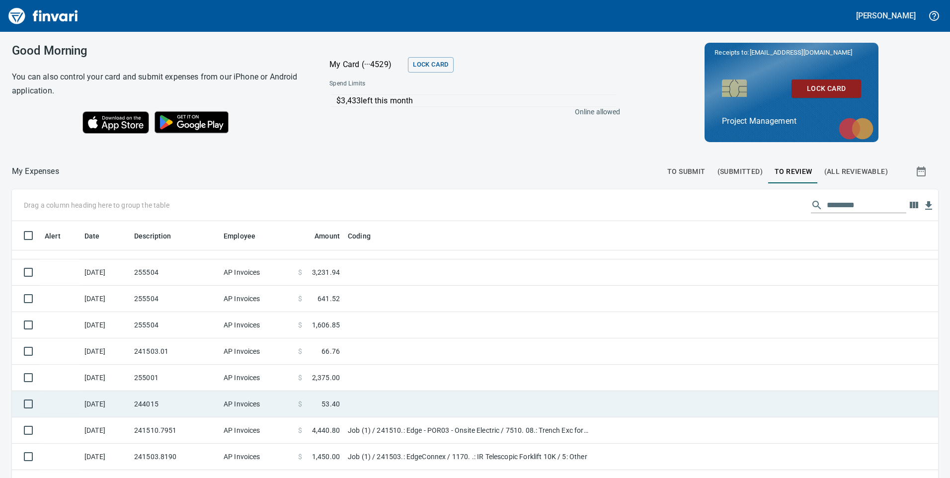
scroll to position [199, 0]
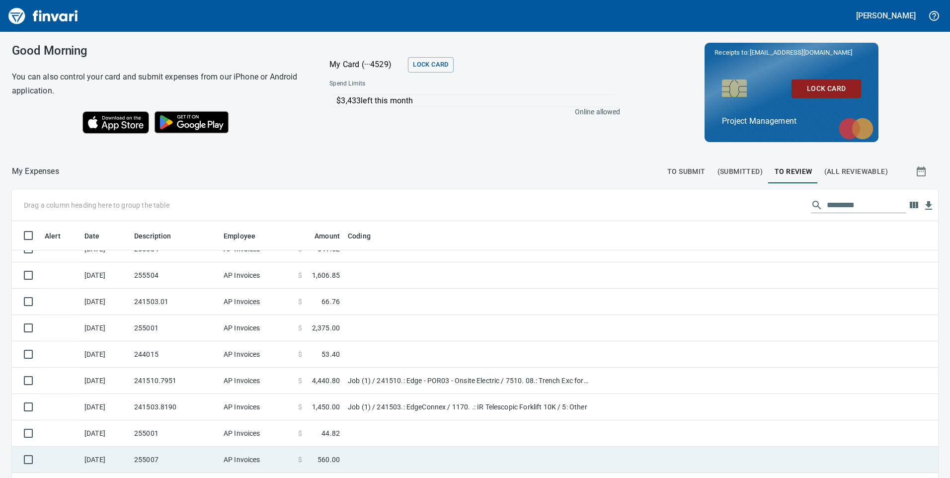
click at [269, 464] on td "AP Invoices" at bounding box center [257, 460] width 75 height 26
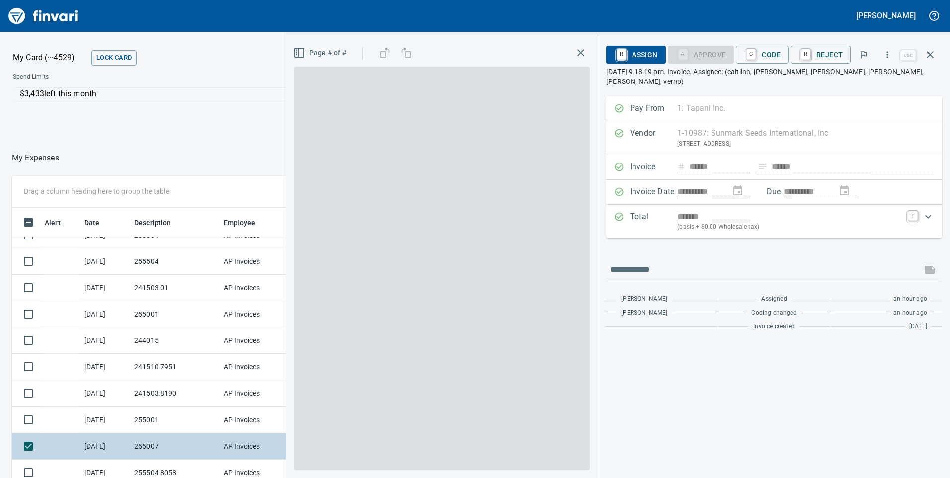
scroll to position [361, 655]
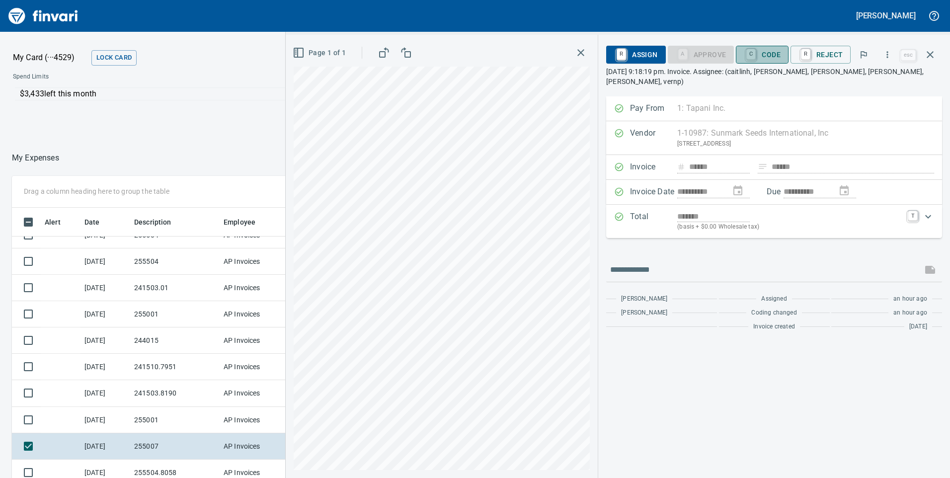
click at [761, 55] on span "C Code" at bounding box center [762, 54] width 37 height 17
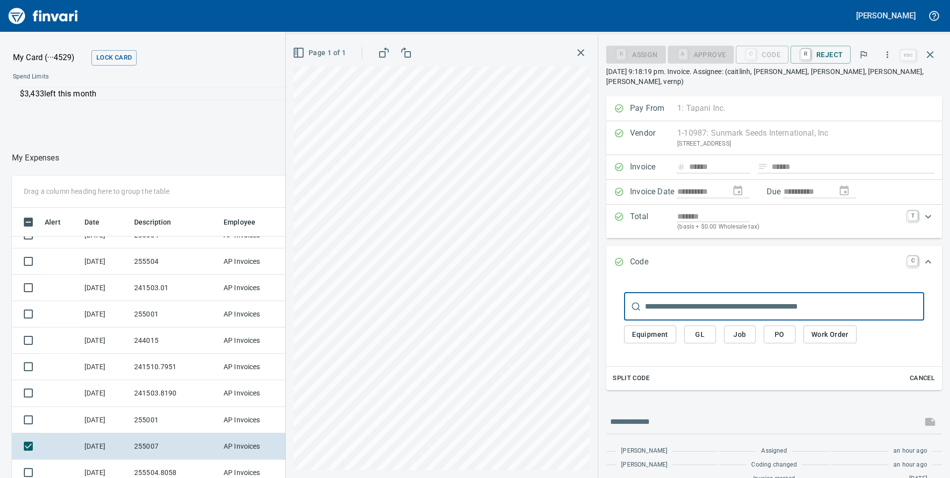
click at [681, 303] on input "text" at bounding box center [784, 307] width 279 height 28
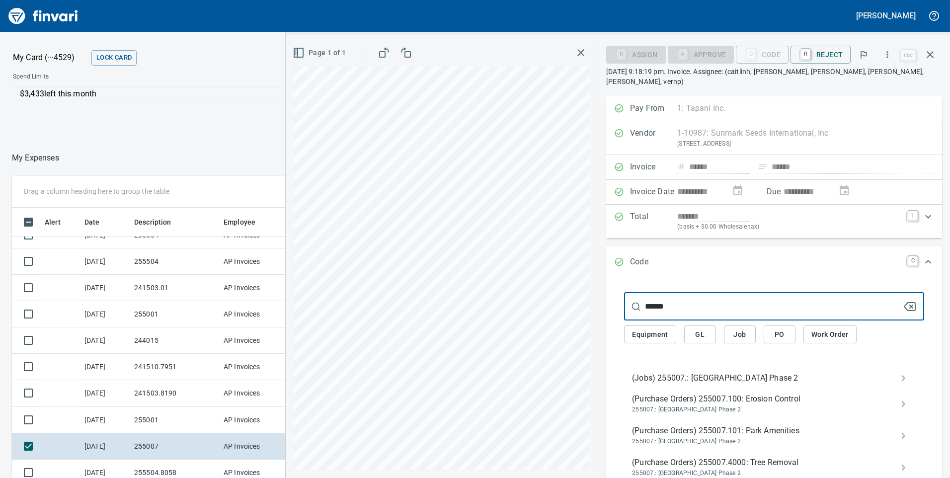
type input "******"
click at [686, 379] on span "(Jobs) 255007.: [GEOGRAPHIC_DATA] Phase 2" at bounding box center [766, 378] width 268 height 12
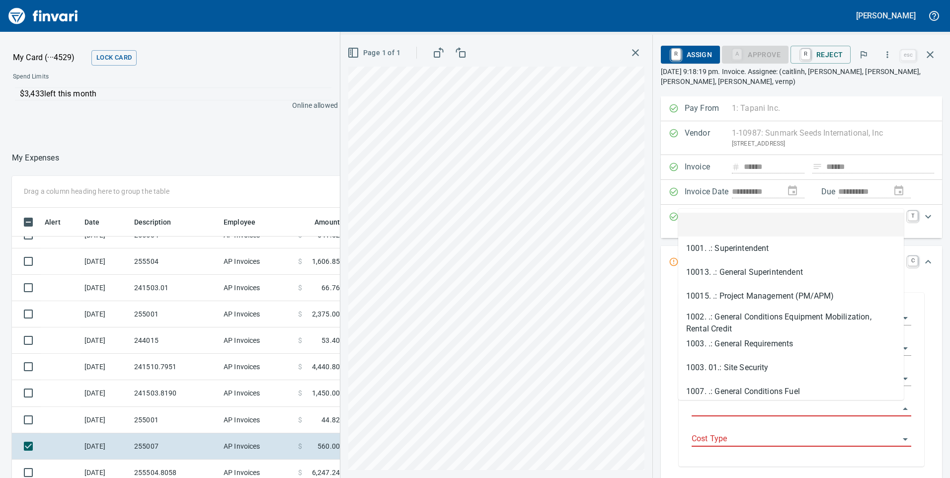
click at [698, 410] on input "Job Phase" at bounding box center [796, 409] width 208 height 14
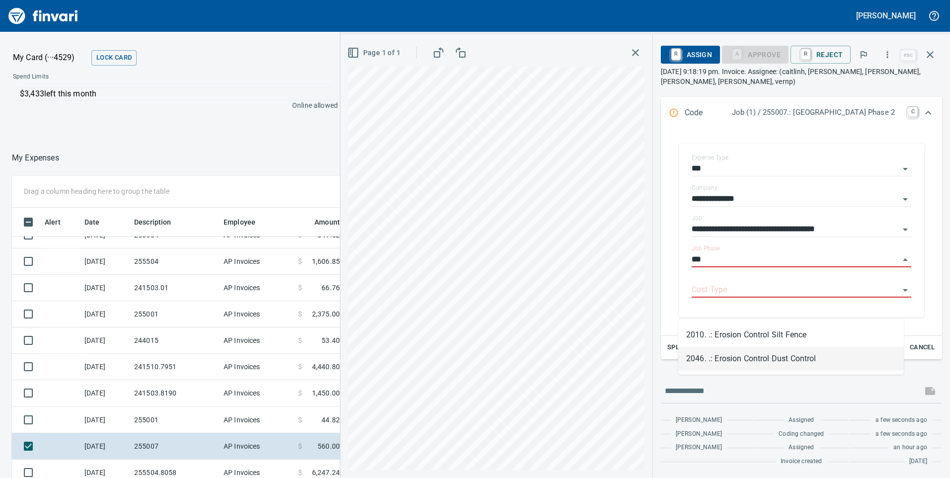
scroll to position [150, 0]
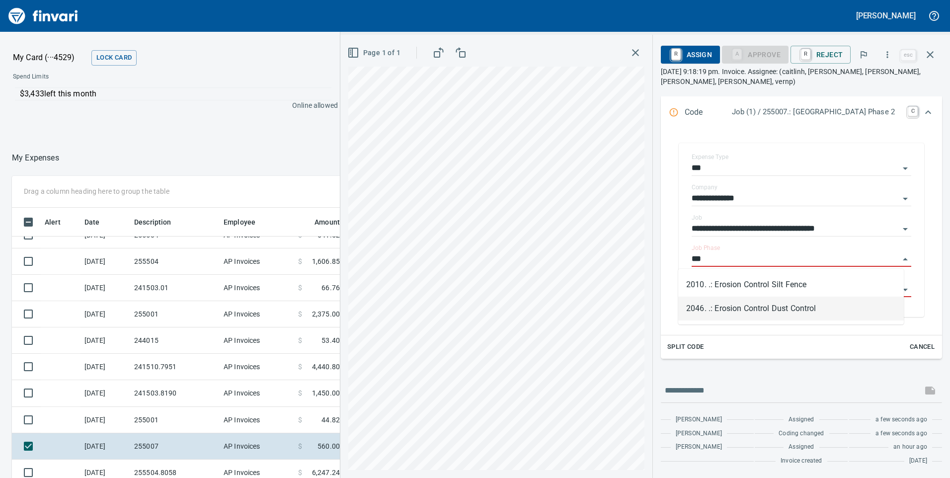
drag, startPoint x: 700, startPoint y: 262, endPoint x: 641, endPoint y: 269, distance: 60.0
click at [653, 269] on div "**********" at bounding box center [801, 212] width 297 height 531
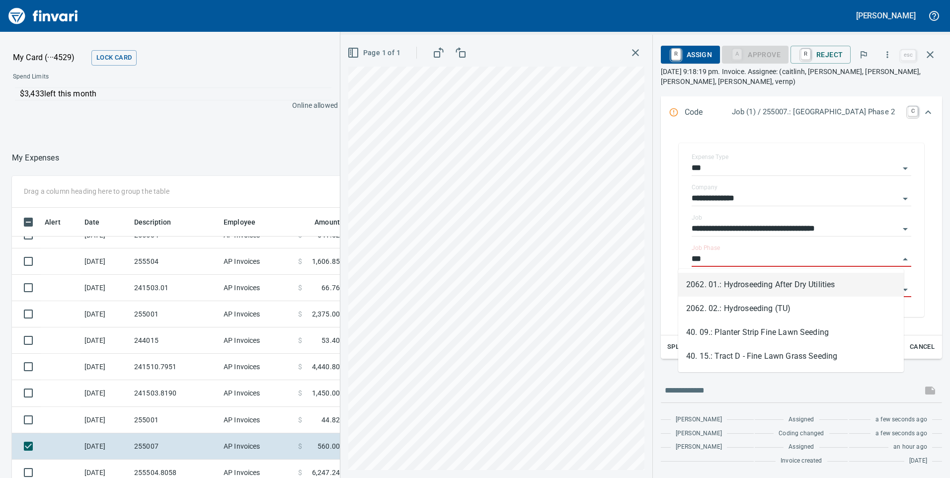
scroll to position [361, 655]
click at [689, 311] on li "2062. 02.: Hydroseeding (TU)" at bounding box center [791, 309] width 226 height 24
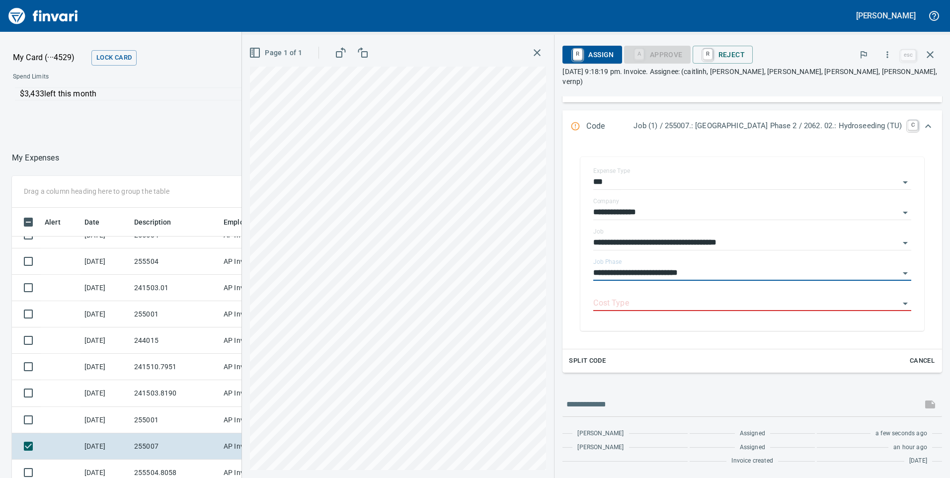
scroll to position [140, 0]
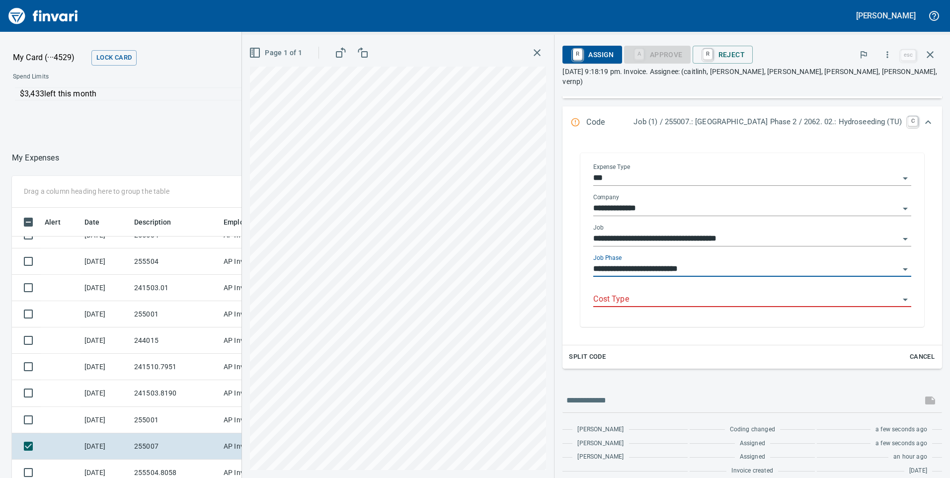
type input "**********"
click at [608, 293] on input "Cost Type" at bounding box center [746, 300] width 306 height 14
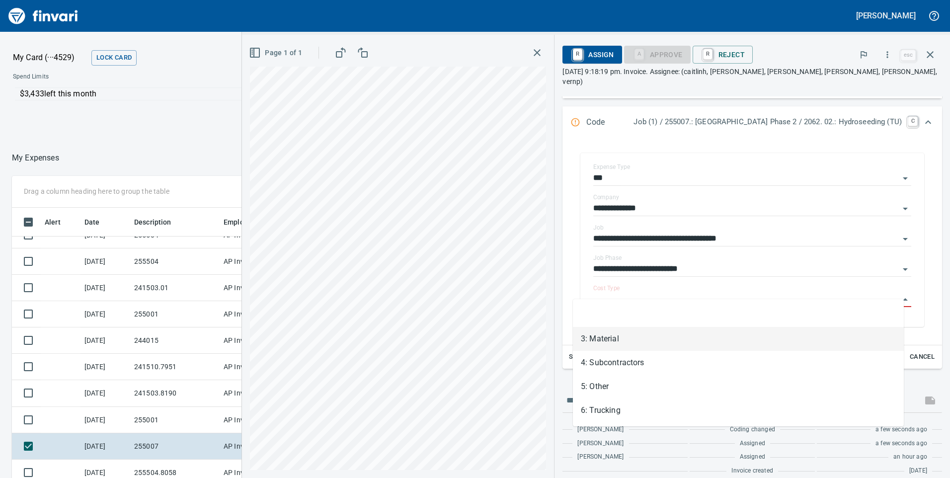
click at [601, 340] on li "3: Material" at bounding box center [738, 339] width 331 height 24
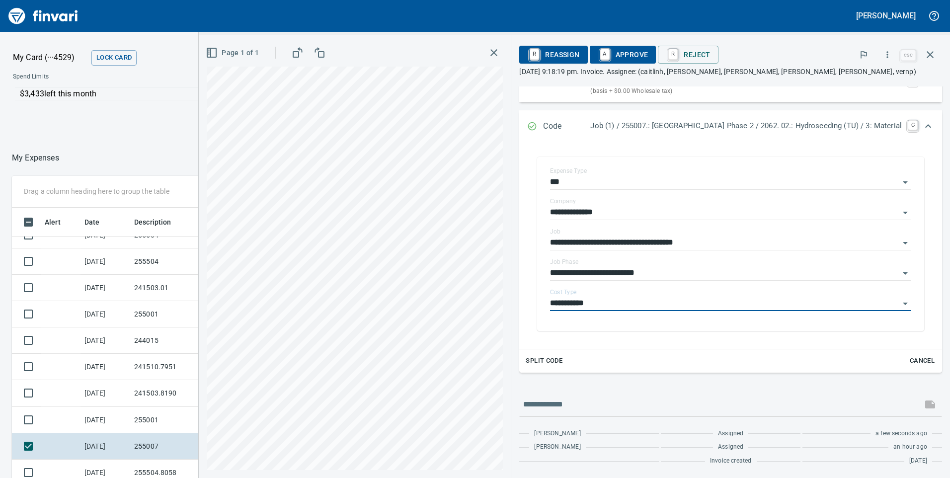
type input "**********"
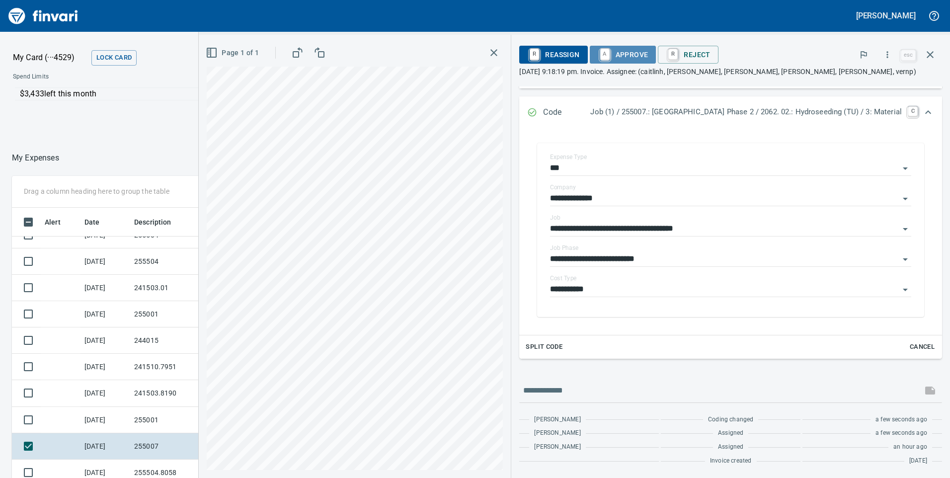
click at [598, 53] on span "A Approve" at bounding box center [623, 54] width 51 height 17
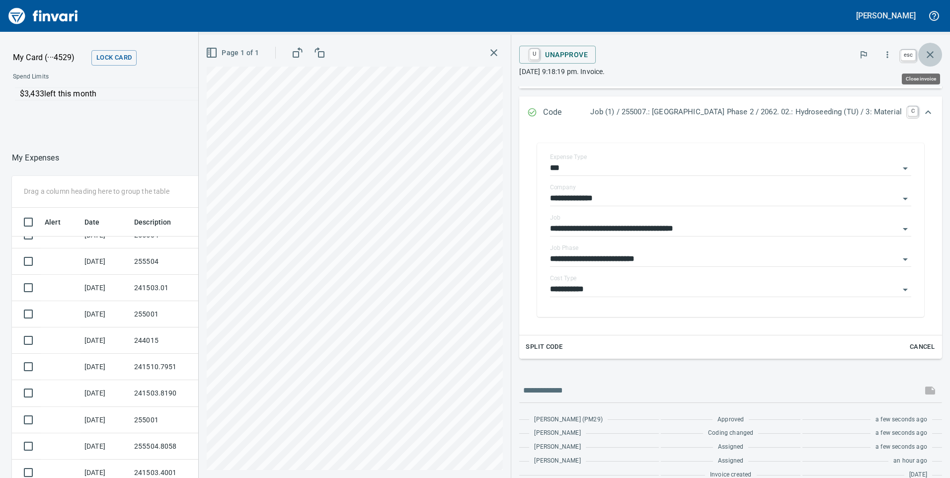
scroll to position [361, 655]
click at [931, 55] on icon "button" at bounding box center [930, 54] width 7 height 7
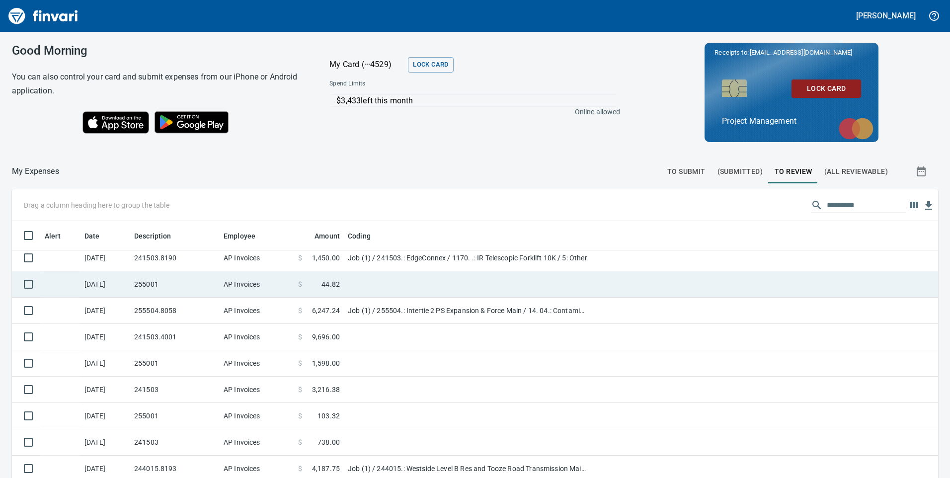
scroll to position [398, 0]
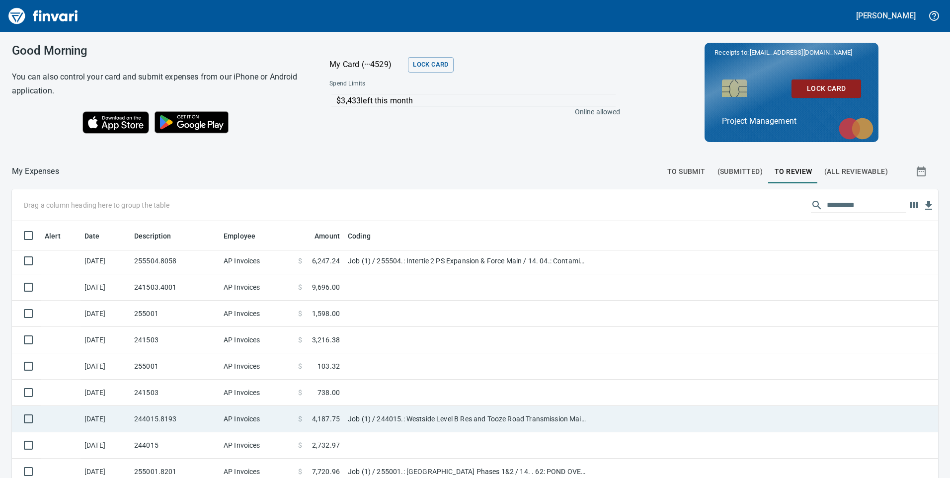
click at [356, 424] on td "Job (1) / 244015.: Westside Level B Res and Tooze Road Transmission Main / 1003…" at bounding box center [468, 419] width 248 height 26
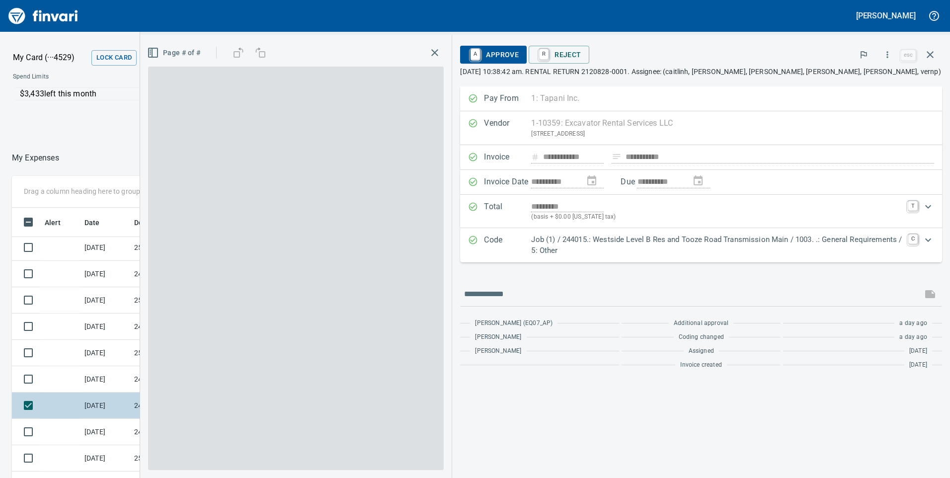
scroll to position [361, 655]
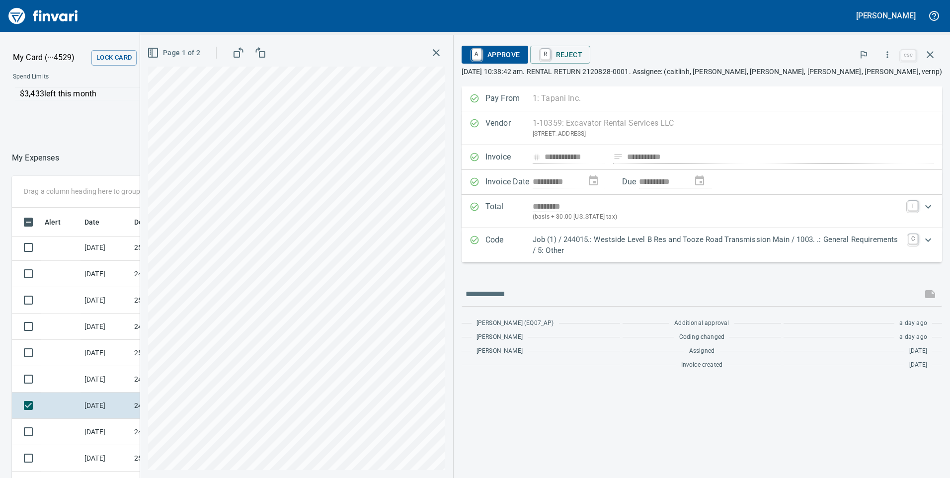
click at [501, 54] on span "A Approve" at bounding box center [495, 54] width 51 height 17
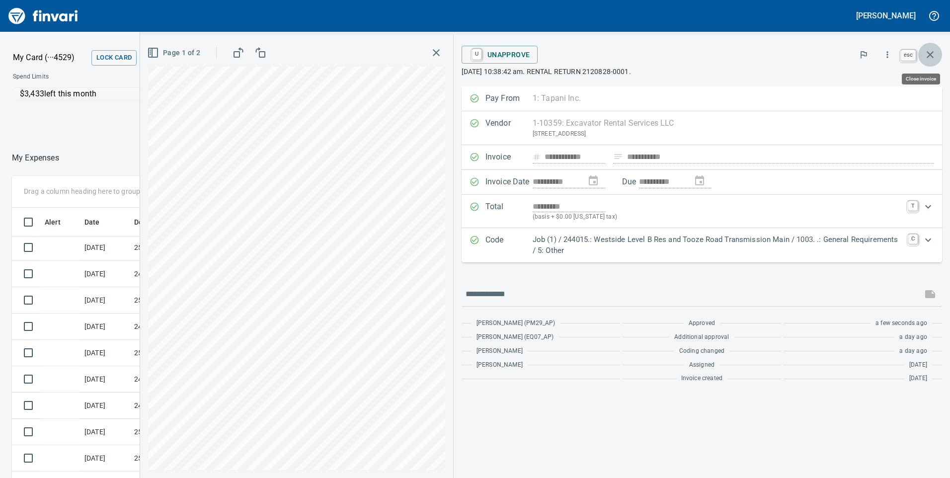
click at [931, 53] on icon "button" at bounding box center [930, 54] width 7 height 7
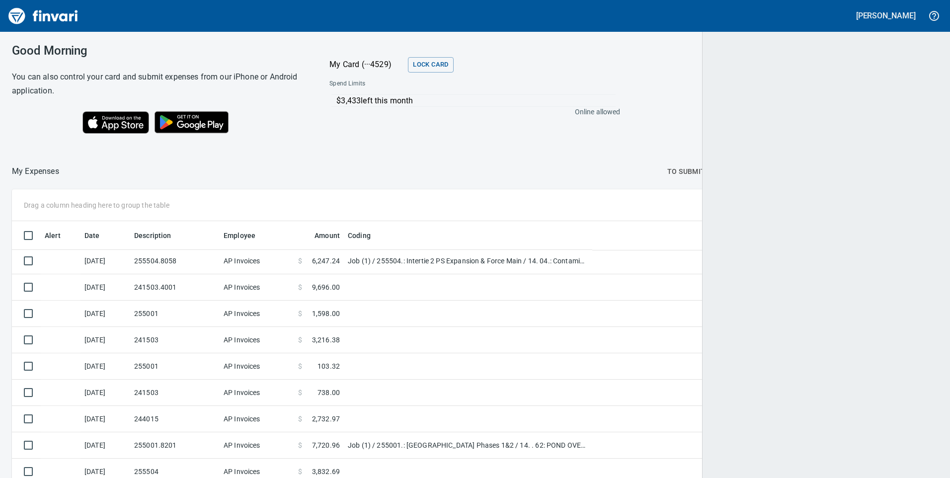
scroll to position [361, 904]
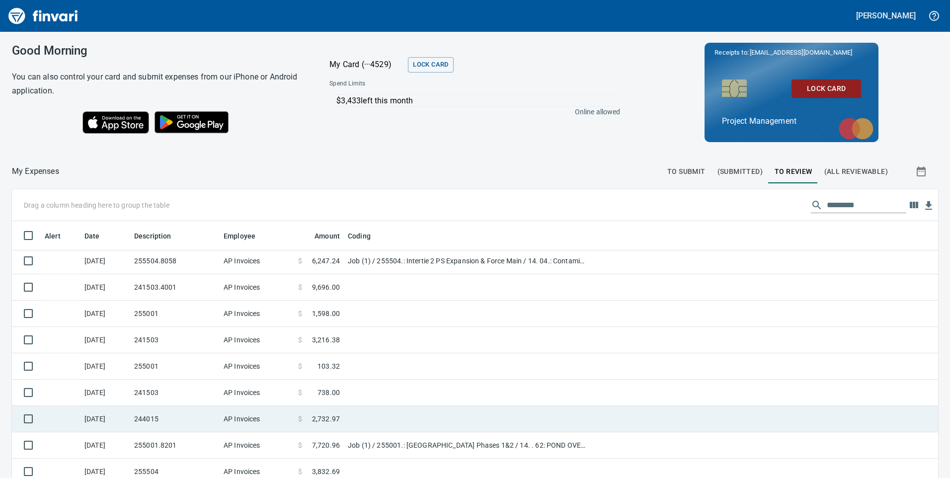
click at [172, 411] on td "244015" at bounding box center [174, 419] width 89 height 26
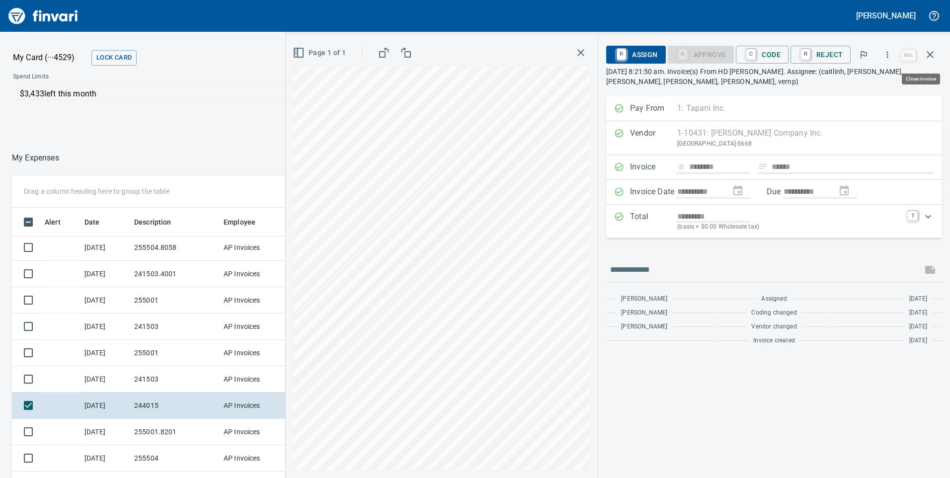
scroll to position [361, 655]
click at [891, 55] on icon "button" at bounding box center [888, 55] width 10 height 10
click at [872, 85] on span "Download" at bounding box center [885, 84] width 95 height 12
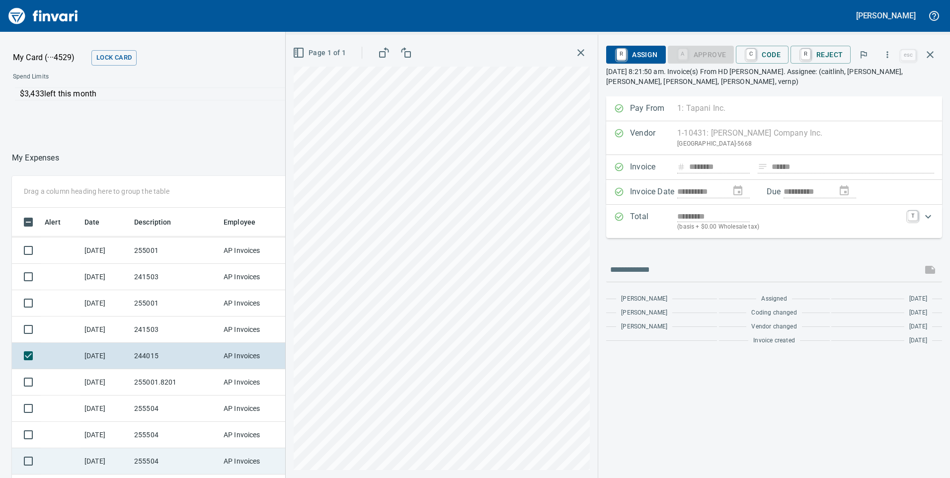
scroll to position [497, 0]
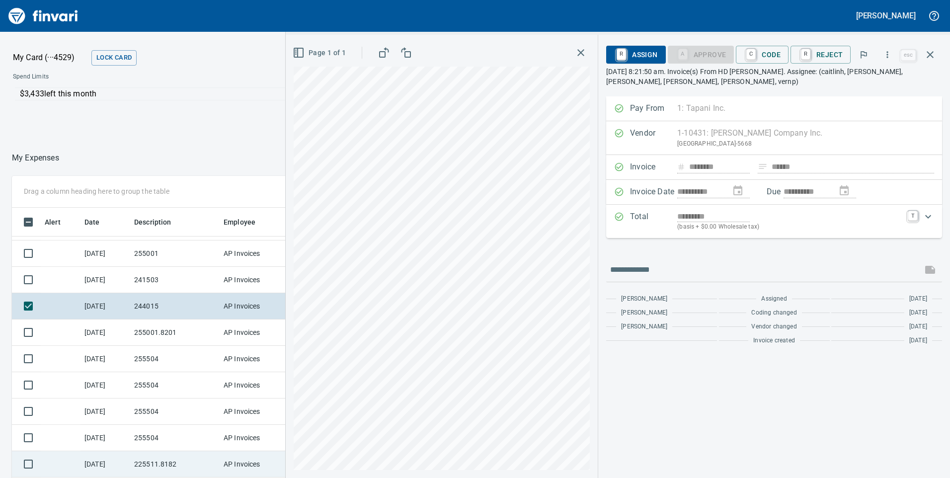
click at [169, 470] on td "225511.8182" at bounding box center [174, 464] width 89 height 26
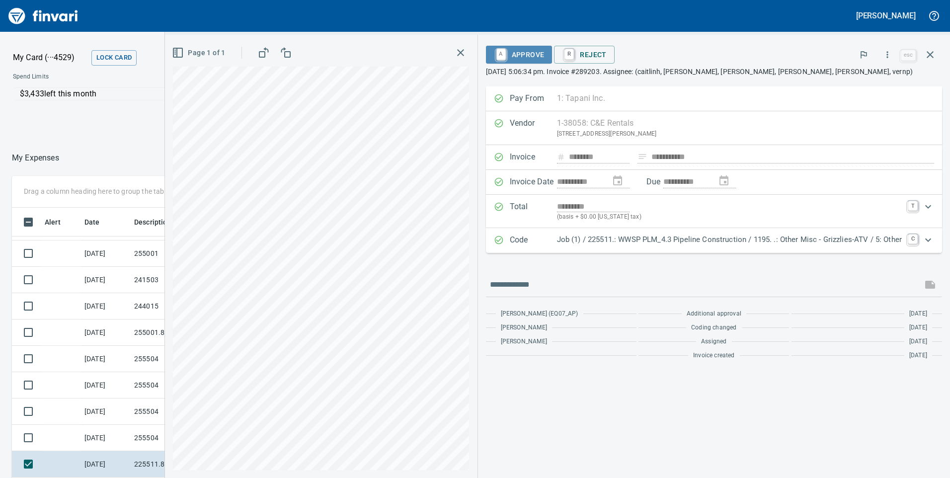
click at [514, 55] on span "A Approve" at bounding box center [519, 54] width 51 height 17
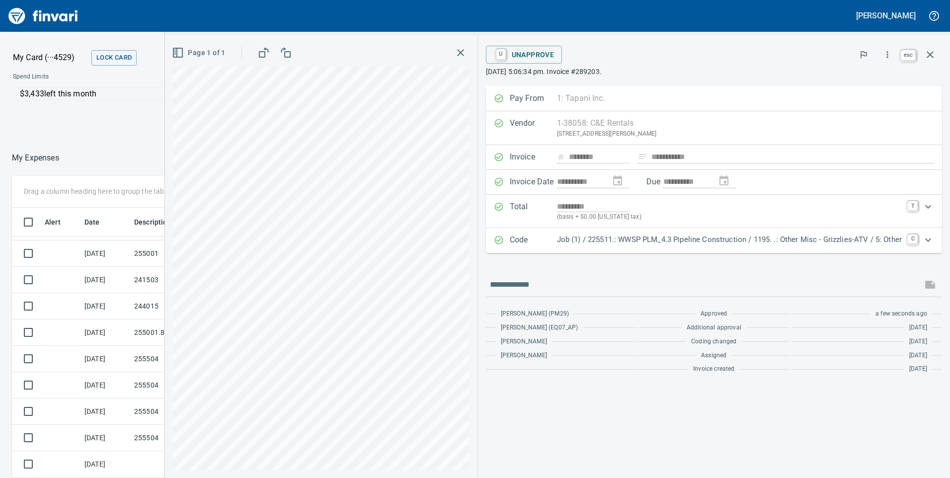
scroll to position [361, 655]
click at [929, 53] on icon "button" at bounding box center [930, 54] width 7 height 7
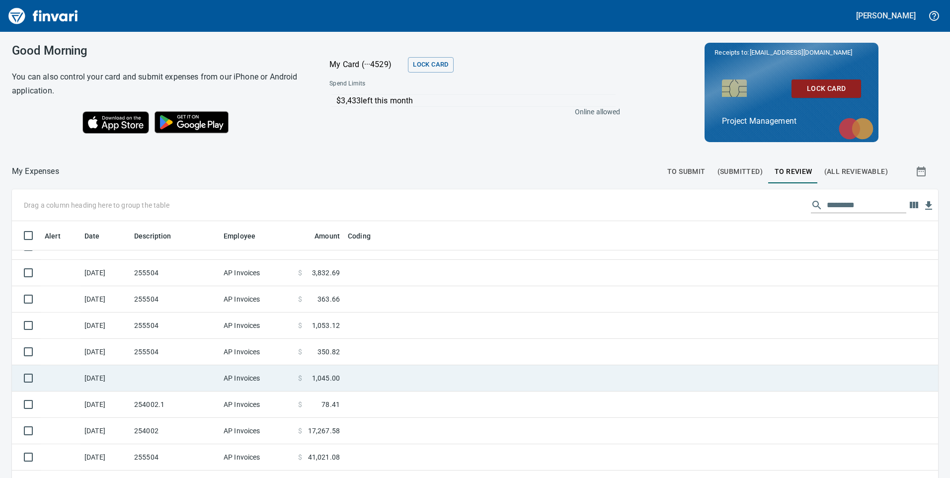
click at [178, 375] on td at bounding box center [174, 378] width 89 height 26
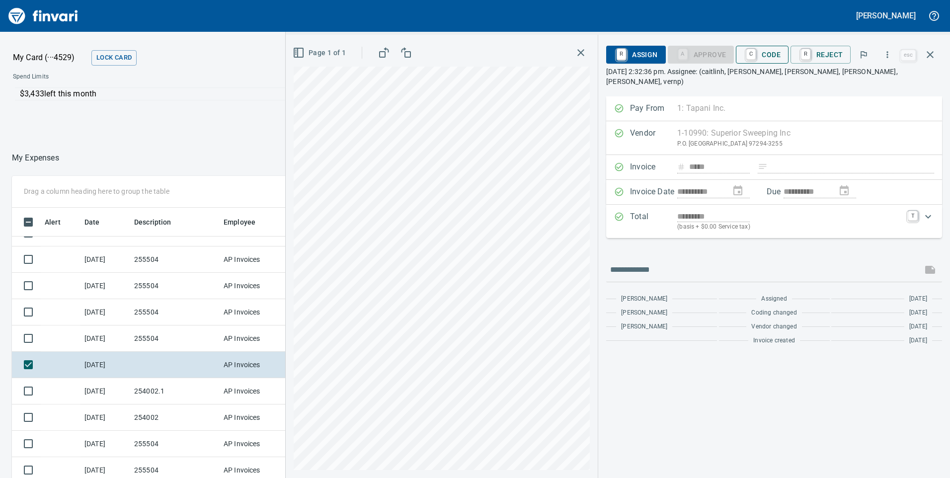
click at [768, 54] on span "C Code" at bounding box center [762, 54] width 37 height 17
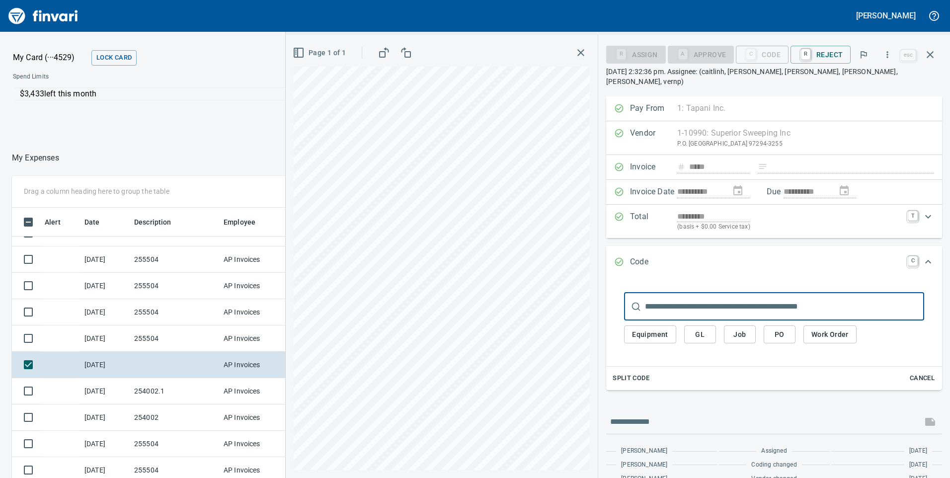
click at [672, 294] on input "text" at bounding box center [784, 307] width 279 height 28
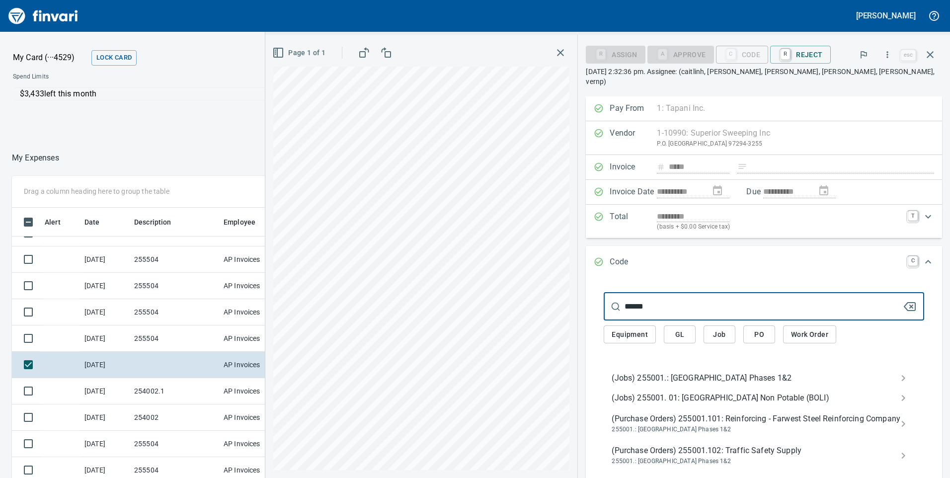
type input "******"
click at [672, 372] on span "(Jobs) 255001.: [GEOGRAPHIC_DATA] Phases 1&2" at bounding box center [756, 378] width 289 height 12
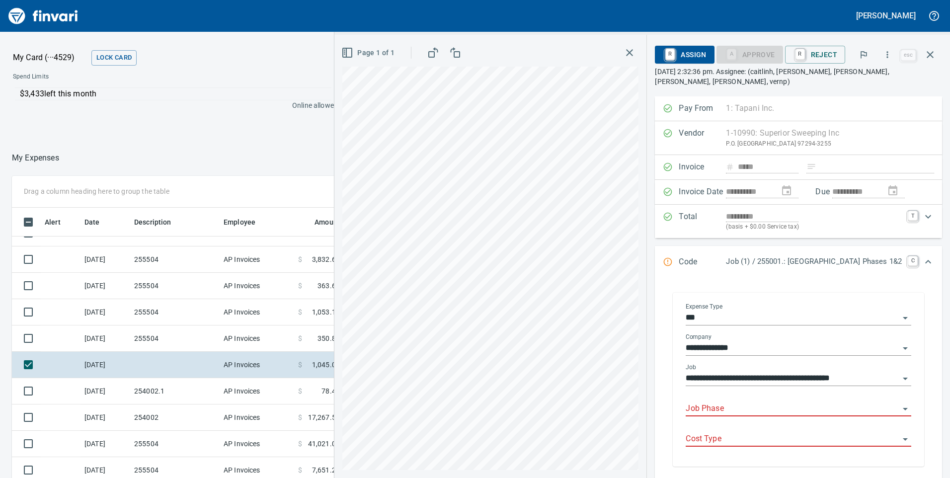
click at [686, 402] on input "Job Phase" at bounding box center [793, 409] width 214 height 14
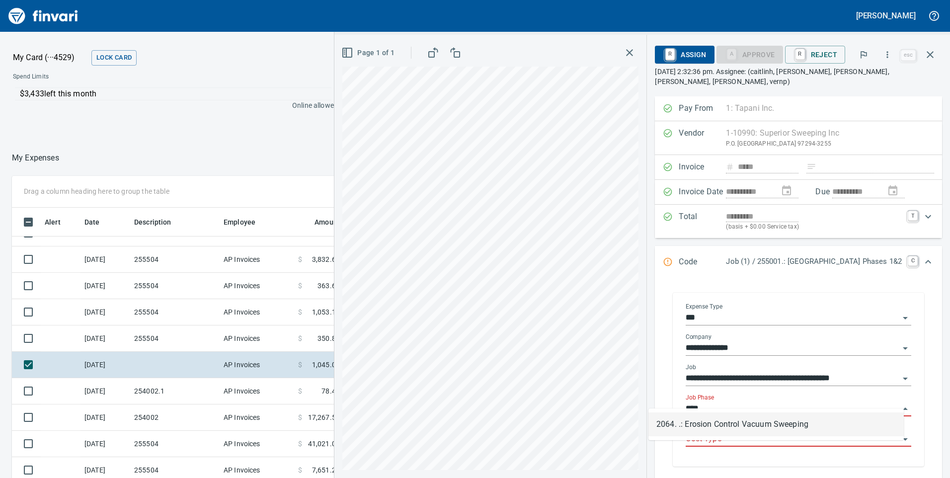
scroll to position [361, 655]
click at [699, 429] on li "2064. .: Erosion Control Vacuum Sweeping" at bounding box center [776, 424] width 255 height 24
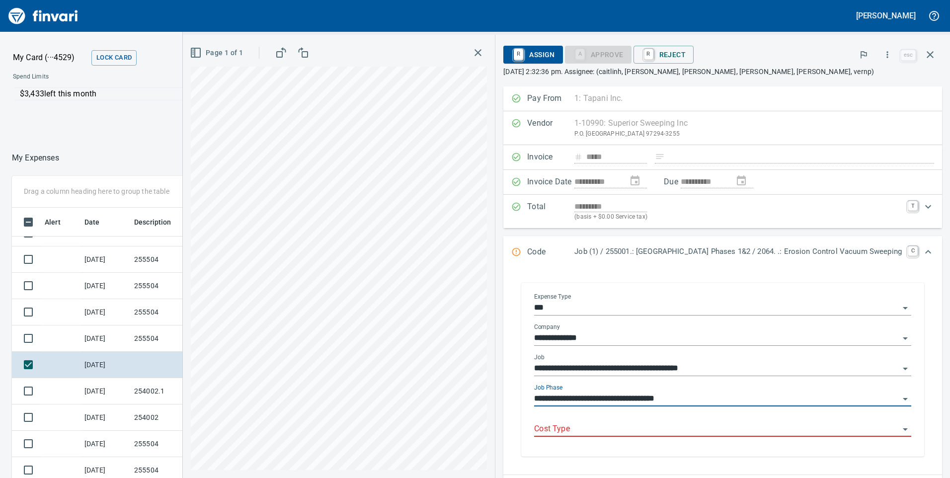
type input "**********"
click at [693, 425] on input "Cost Type" at bounding box center [716, 429] width 365 height 14
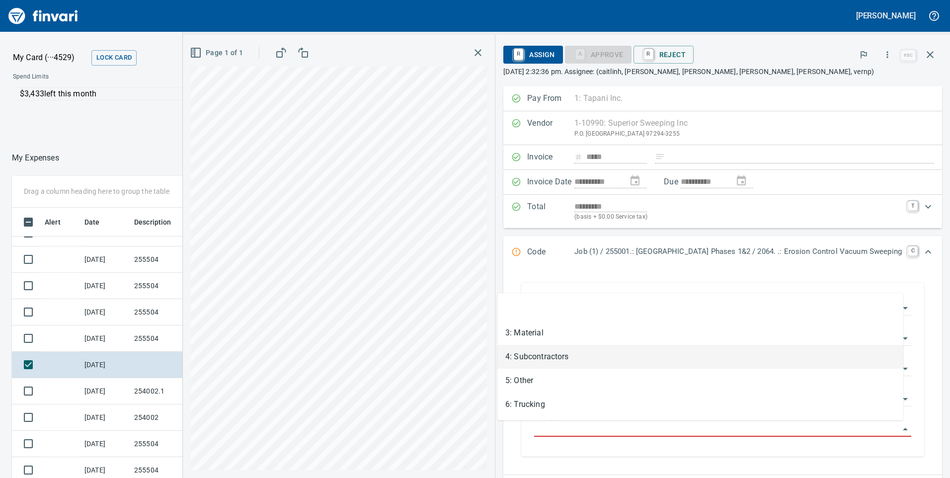
click at [539, 358] on li "4: Subcontractors" at bounding box center [700, 357] width 406 height 24
type input "**********"
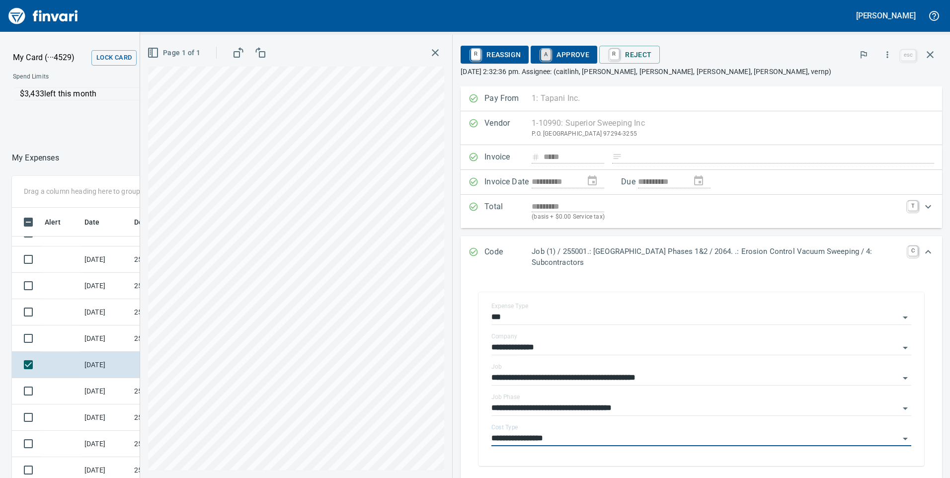
click at [551, 51] on link "A" at bounding box center [545, 54] width 9 height 11
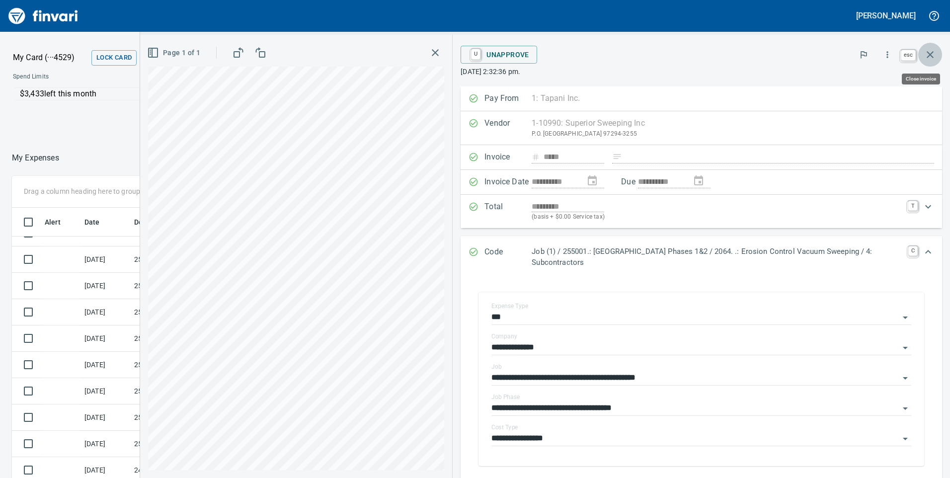
click at [932, 52] on icon "button" at bounding box center [930, 55] width 12 height 12
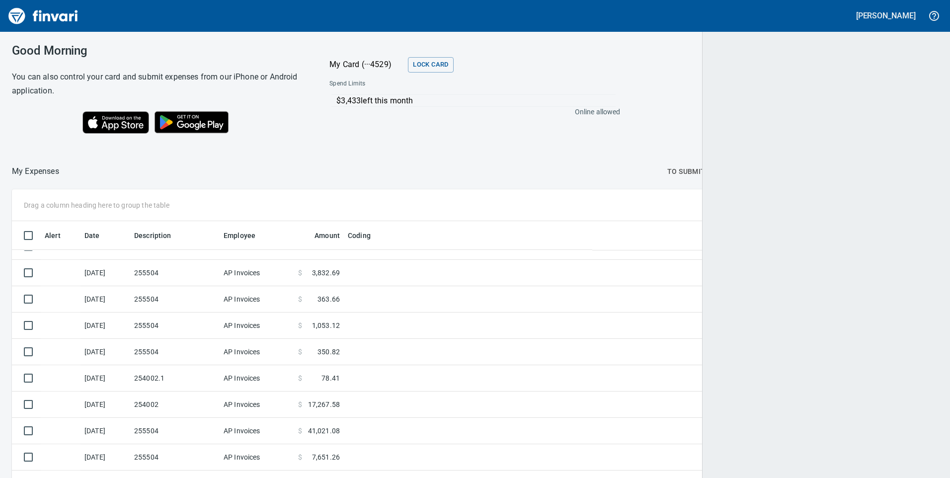
scroll to position [361, 899]
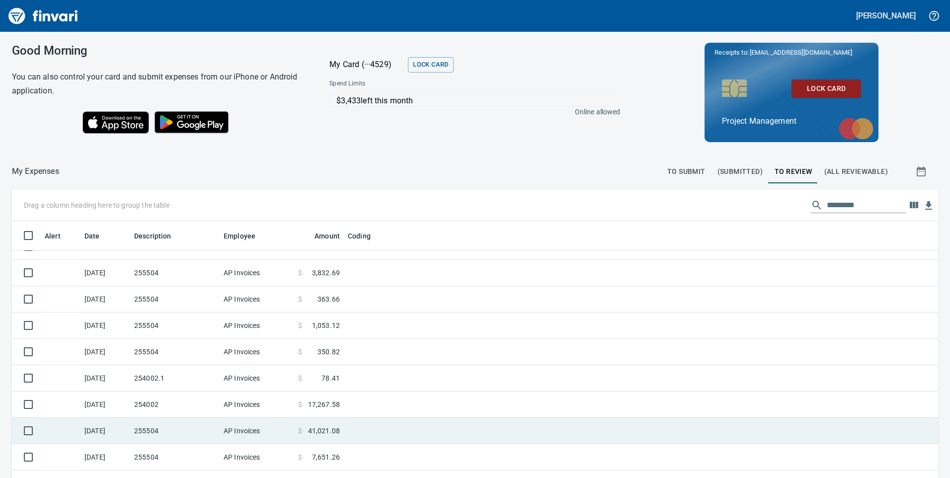
click at [265, 409] on td "AP Invoices" at bounding box center [257, 405] width 75 height 26
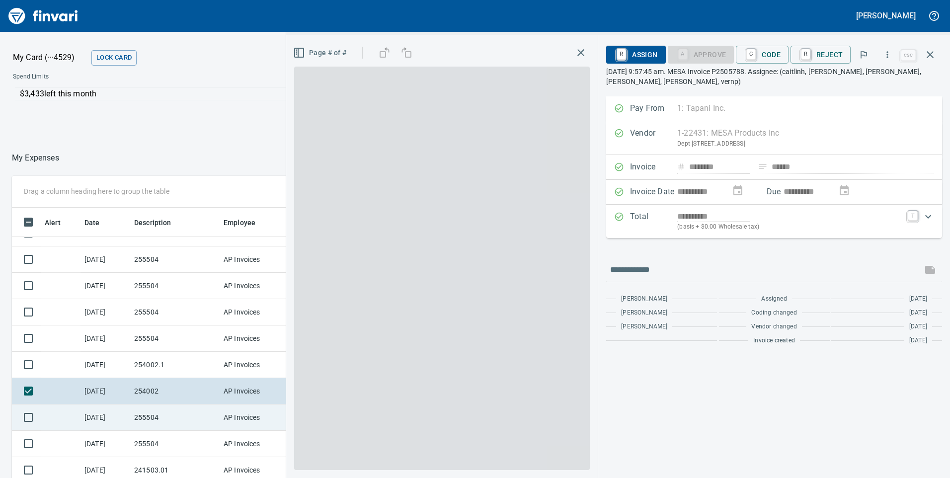
scroll to position [361, 655]
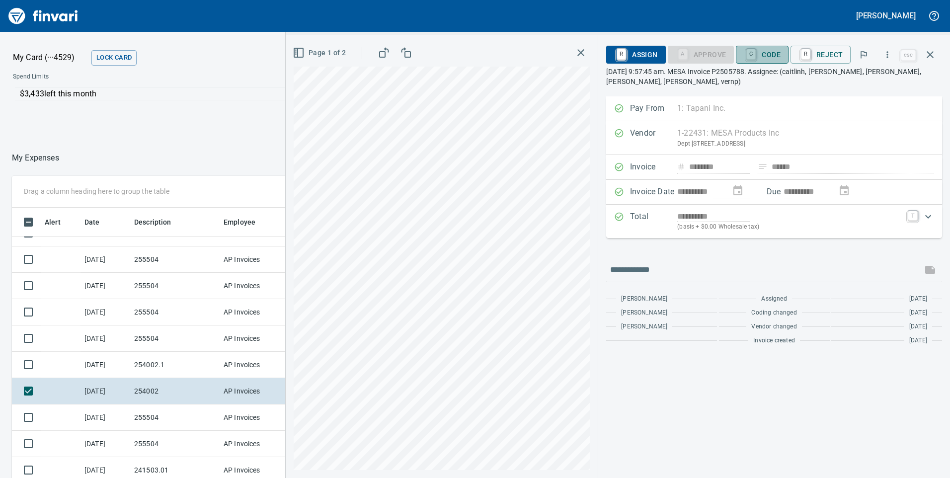
click at [761, 57] on span "C Code" at bounding box center [762, 54] width 37 height 17
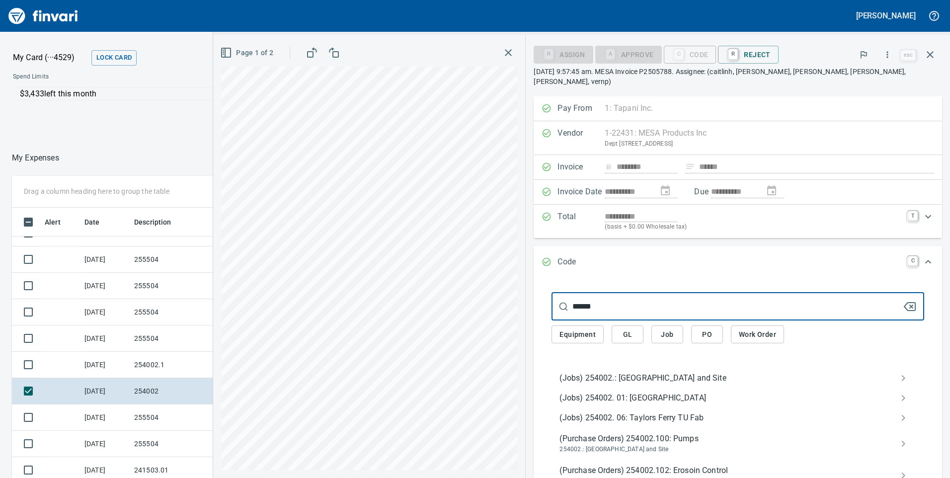
type input "******"
click at [660, 372] on span "(Jobs) 254002.: [GEOGRAPHIC_DATA] and Site" at bounding box center [730, 378] width 341 height 12
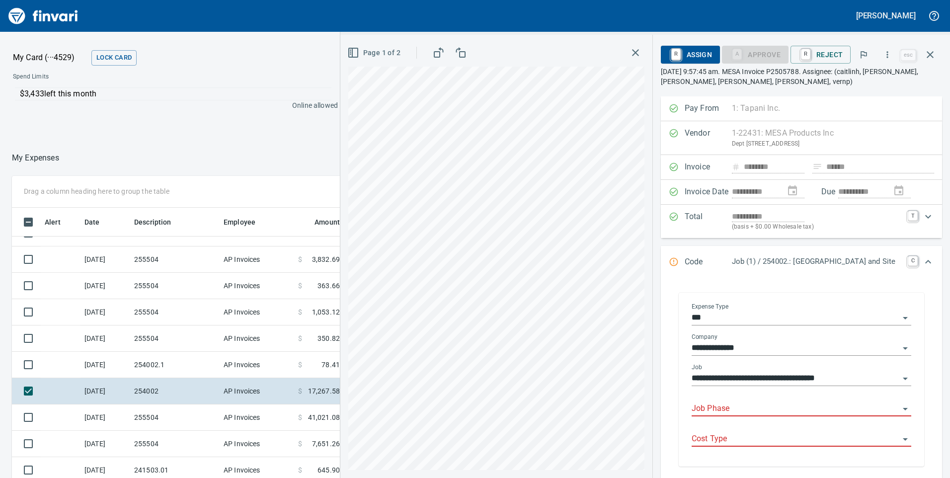
click at [702, 406] on input "Job Phase" at bounding box center [796, 409] width 208 height 14
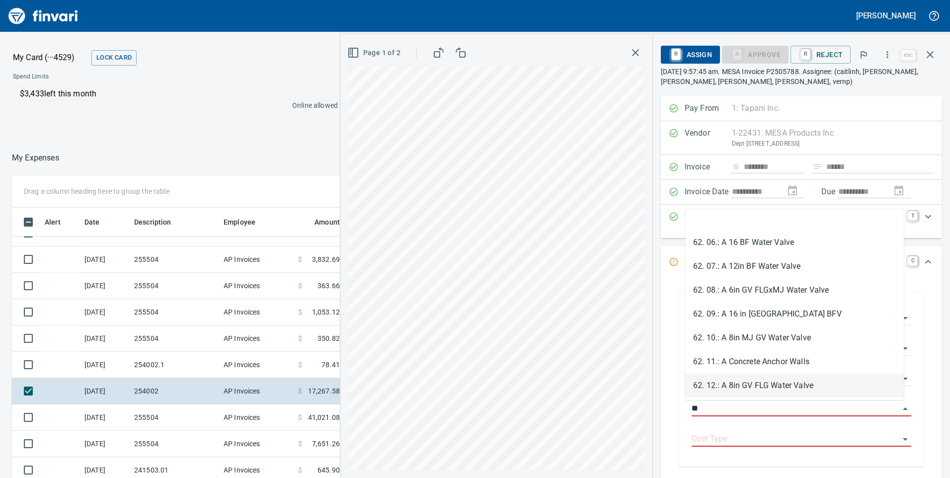
scroll to position [199, 0]
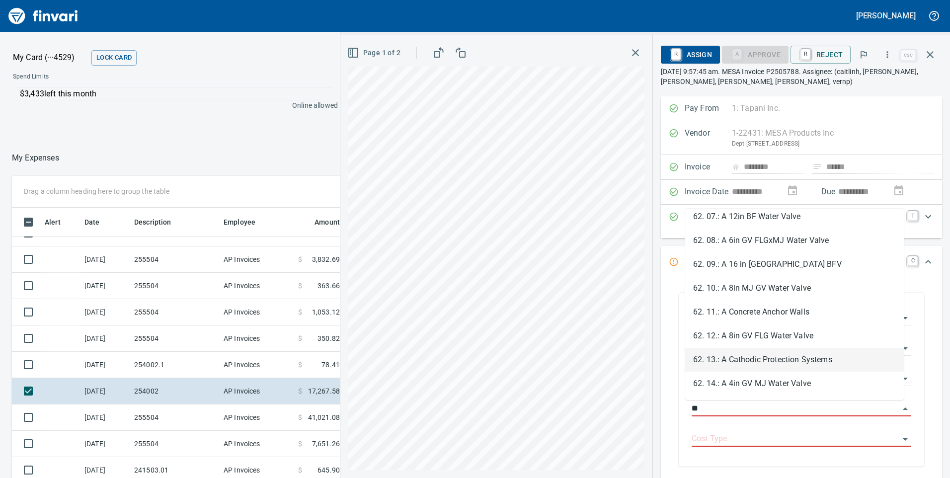
click at [706, 363] on li "62. 13.: A Cathodic Protection Systems" at bounding box center [794, 360] width 219 height 24
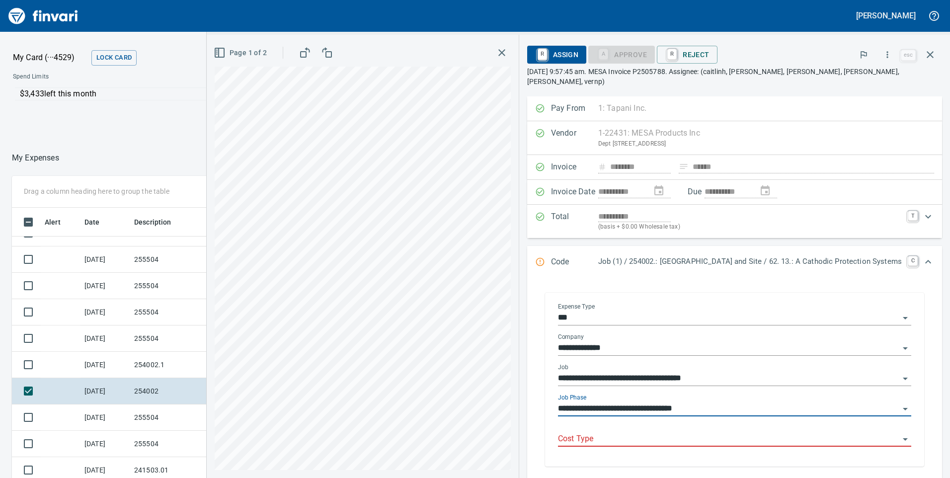
type input "**********"
click at [591, 432] on input "Cost Type" at bounding box center [728, 439] width 341 height 14
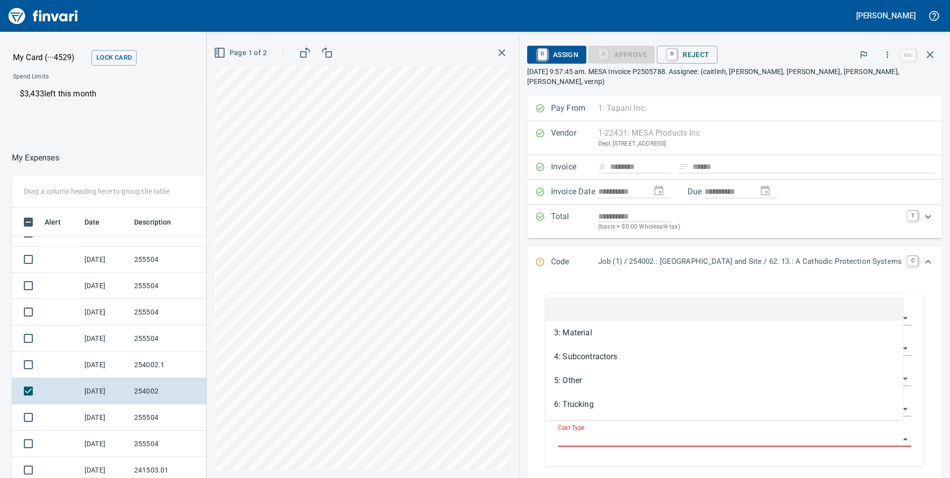
scroll to position [361, 655]
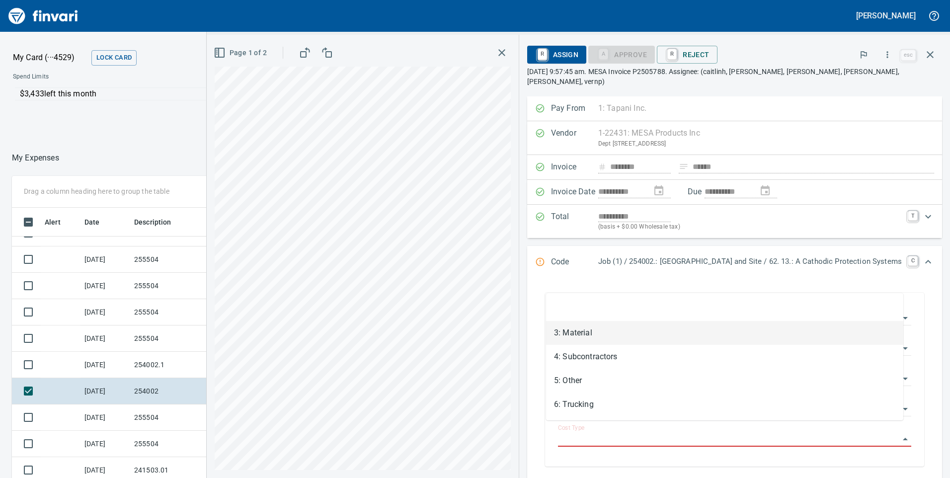
click at [567, 333] on li "3: Material" at bounding box center [724, 333] width 357 height 24
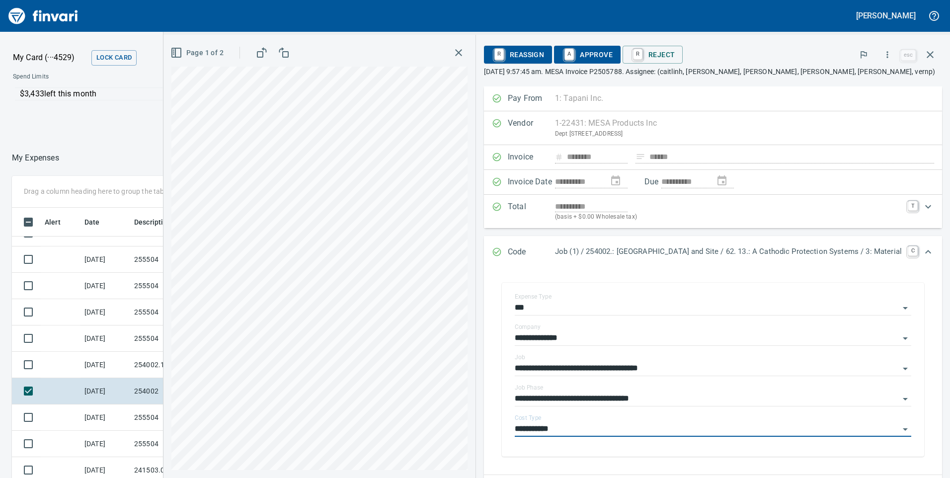
type input "**********"
click at [580, 53] on span "A Approve" at bounding box center [587, 54] width 51 height 17
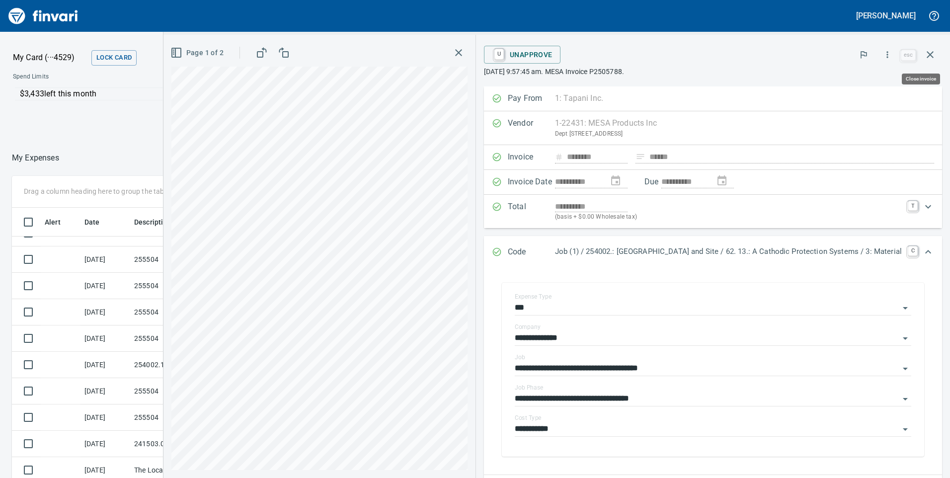
click at [935, 51] on icon "button" at bounding box center [930, 55] width 12 height 12
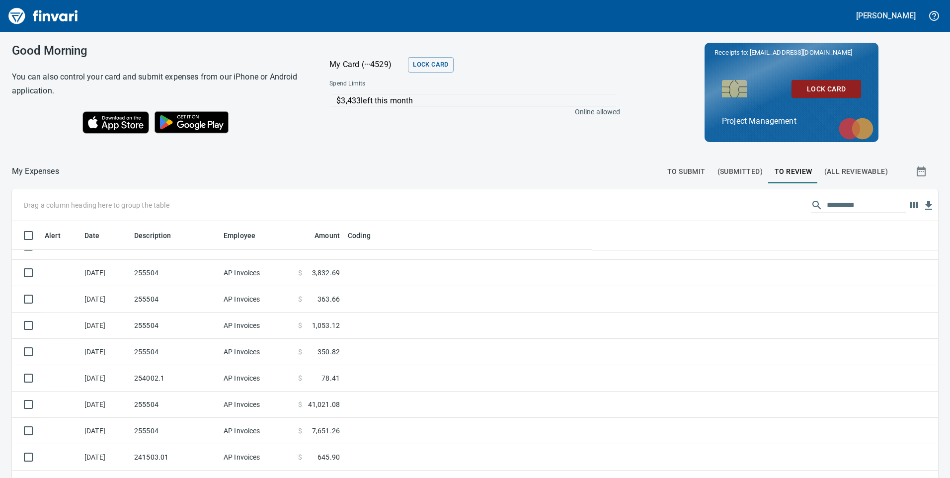
scroll to position [361, 904]
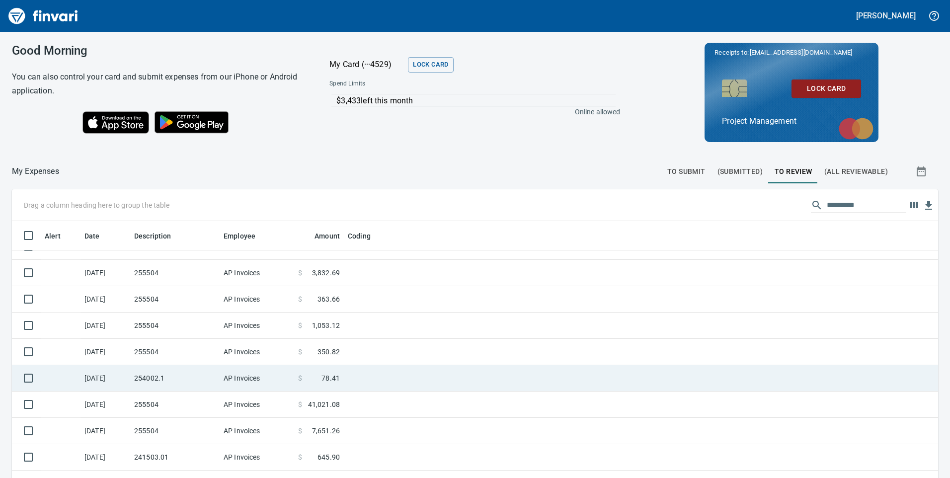
click at [179, 383] on td "254002.1" at bounding box center [174, 378] width 89 height 26
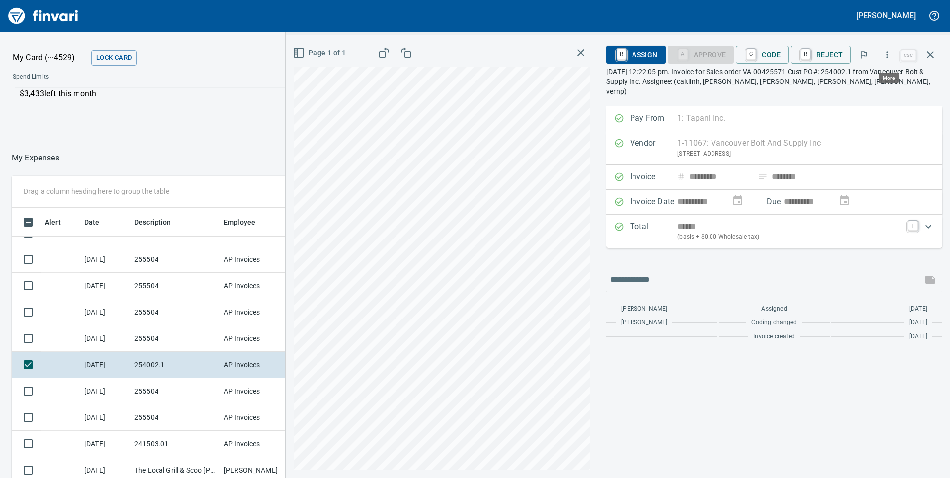
scroll to position [361, 655]
click at [887, 60] on button "button" at bounding box center [888, 55] width 22 height 22
click at [863, 83] on span "Download" at bounding box center [885, 84] width 95 height 12
click at [932, 56] on icon "button" at bounding box center [930, 54] width 7 height 7
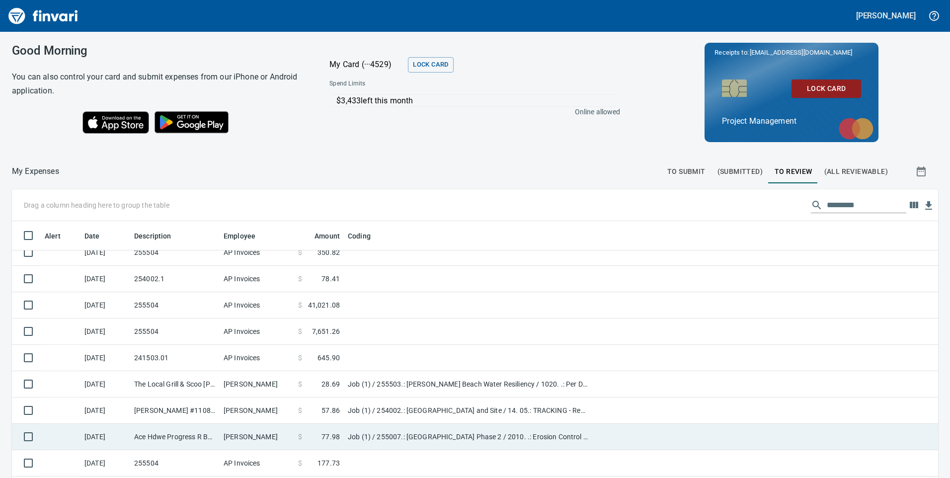
scroll to position [745, 0]
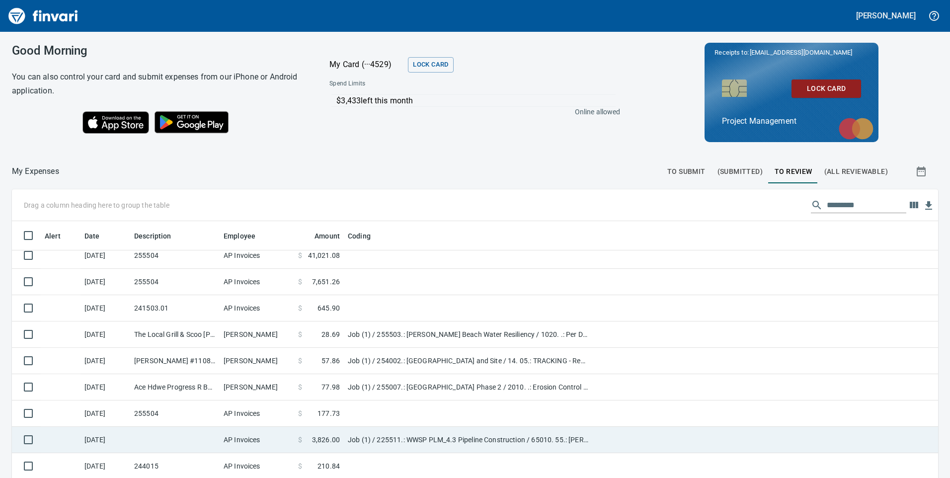
click at [251, 446] on td "AP Invoices" at bounding box center [257, 440] width 75 height 26
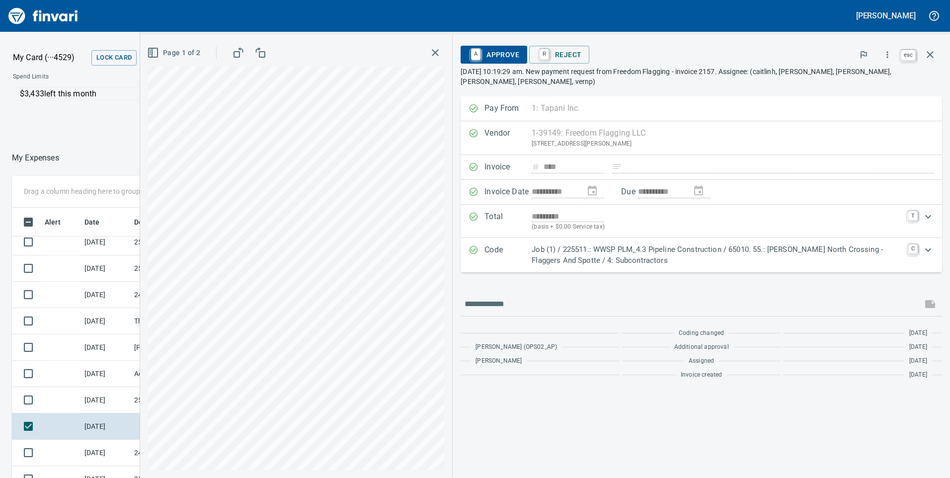
scroll to position [361, 655]
click at [931, 54] on icon "button" at bounding box center [930, 54] width 7 height 7
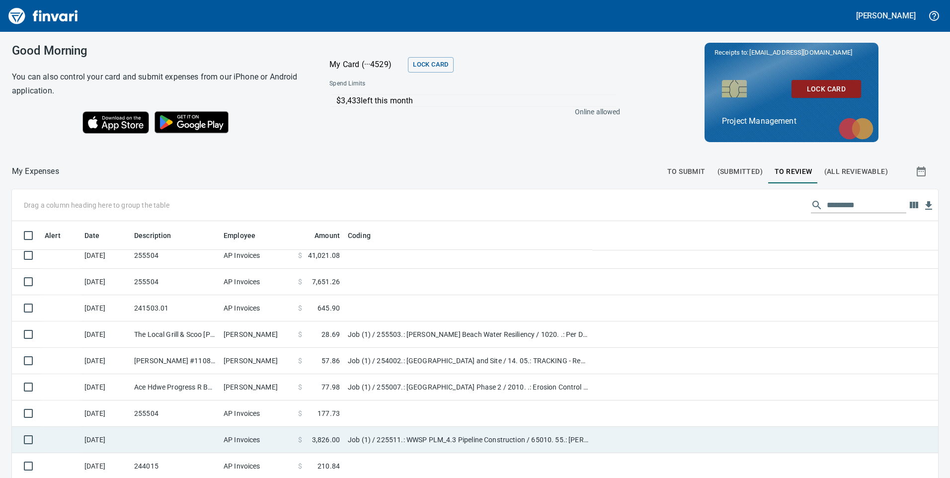
scroll to position [795, 0]
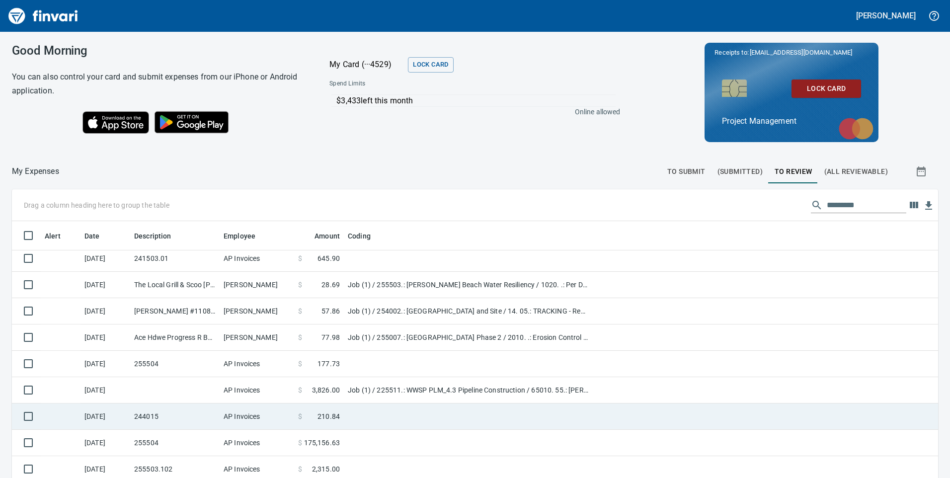
click at [403, 423] on td at bounding box center [468, 417] width 248 height 26
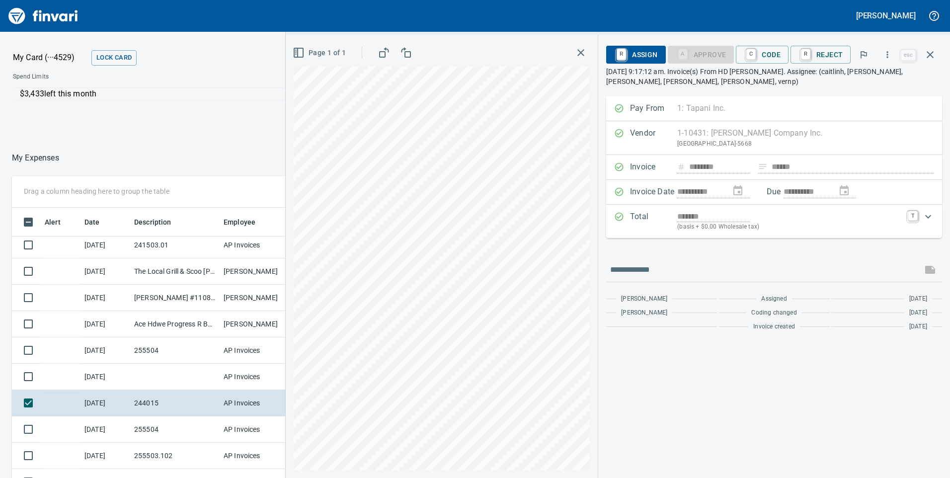
scroll to position [361, 655]
click at [886, 55] on icon "button" at bounding box center [888, 55] width 10 height 10
click at [846, 83] on span "Download" at bounding box center [885, 84] width 95 height 12
click at [933, 54] on icon "button" at bounding box center [930, 55] width 12 height 12
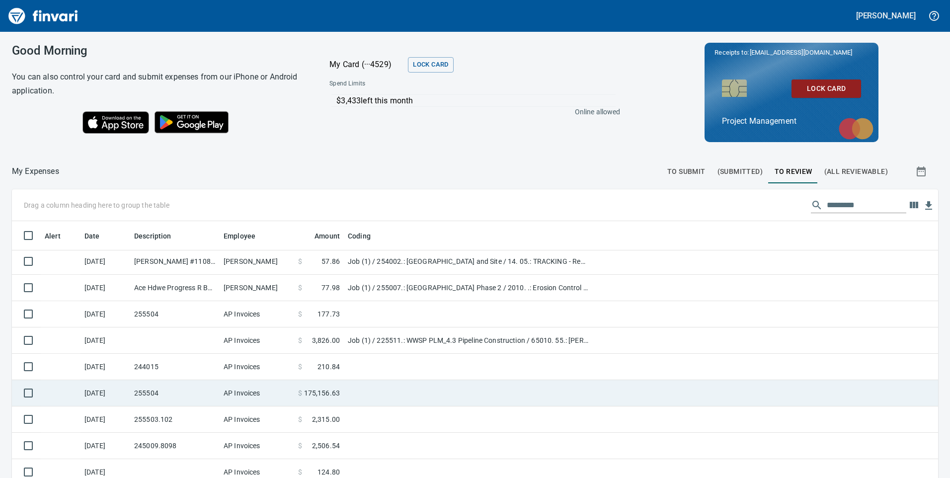
scroll to position [894, 0]
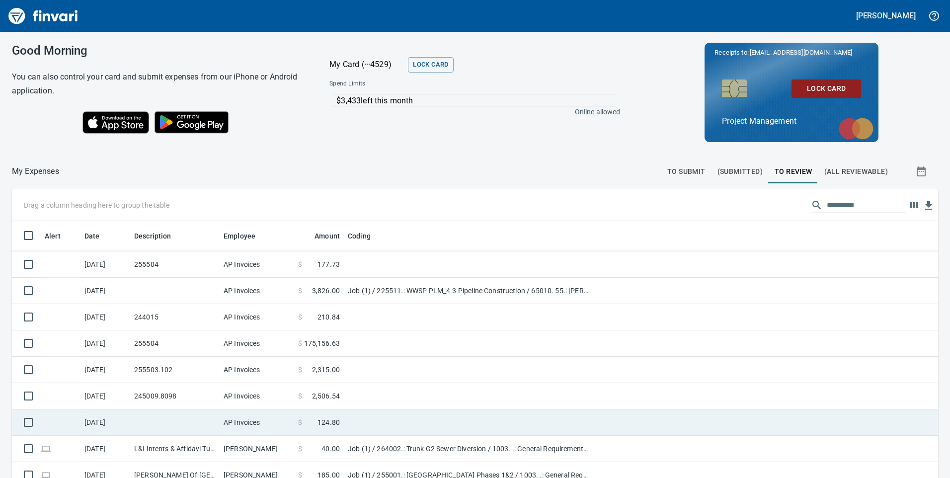
click at [364, 424] on td at bounding box center [468, 422] width 248 height 26
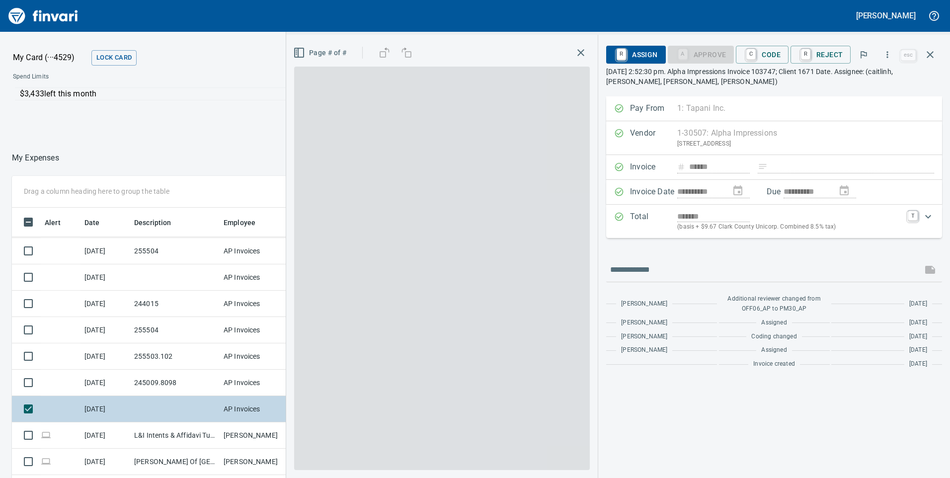
scroll to position [361, 655]
